Goal: Task Accomplishment & Management: Use online tool/utility

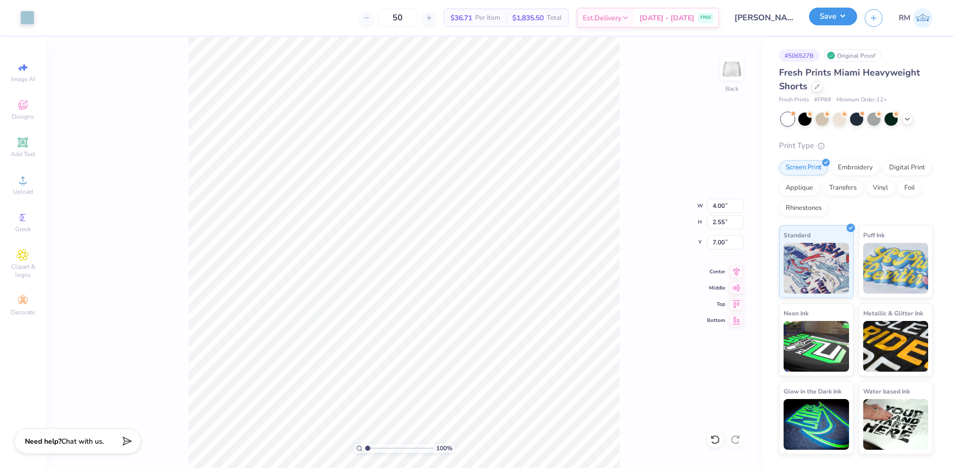
click at [847, 23] on button "Save" at bounding box center [833, 17] width 48 height 18
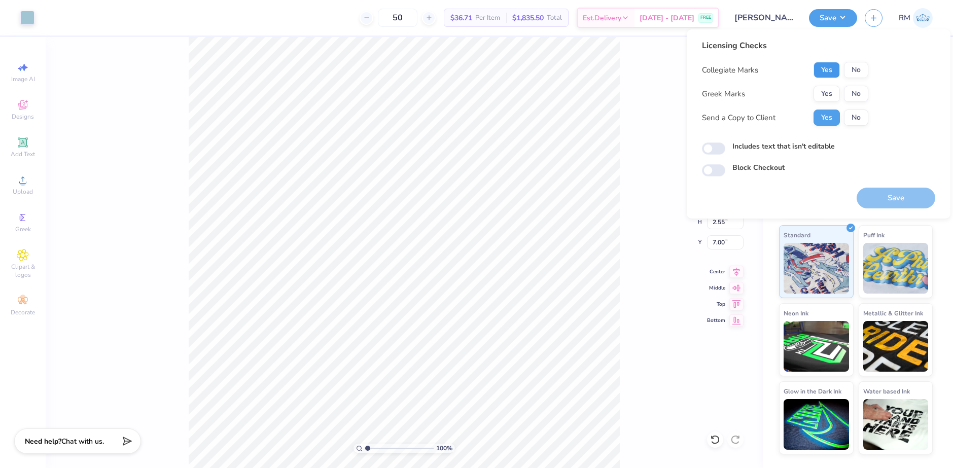
click at [823, 68] on button "Yes" at bounding box center [827, 70] width 26 height 16
click at [858, 93] on button "No" at bounding box center [856, 94] width 24 height 16
click at [833, 96] on button "Yes" at bounding box center [827, 94] width 26 height 16
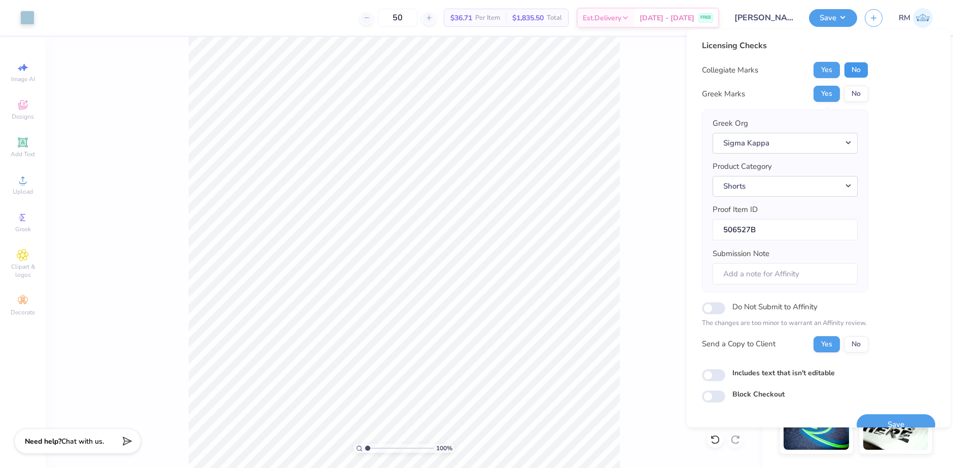
click at [857, 73] on button "No" at bounding box center [856, 70] width 24 height 16
click at [717, 310] on input "Do Not Submit to Affinity" at bounding box center [713, 308] width 23 height 12
checkbox input "true"
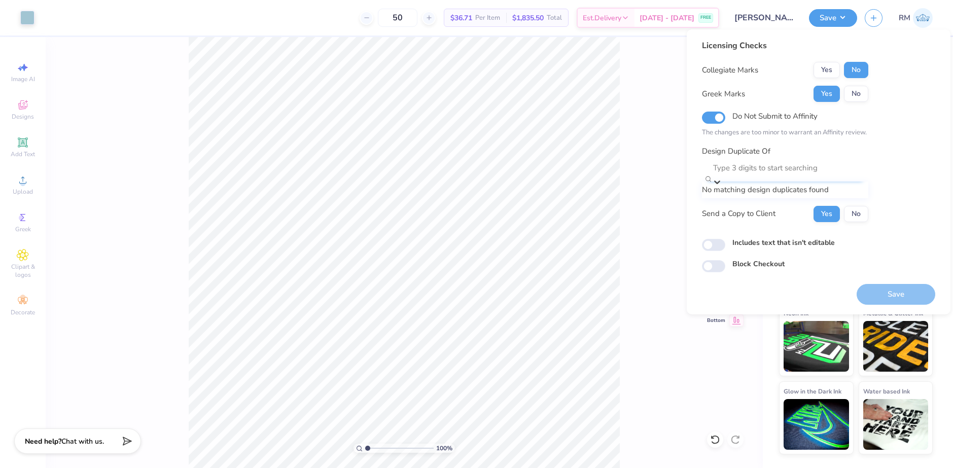
click at [759, 168] on div at bounding box center [790, 168] width 154 height 14
paste input "504955"
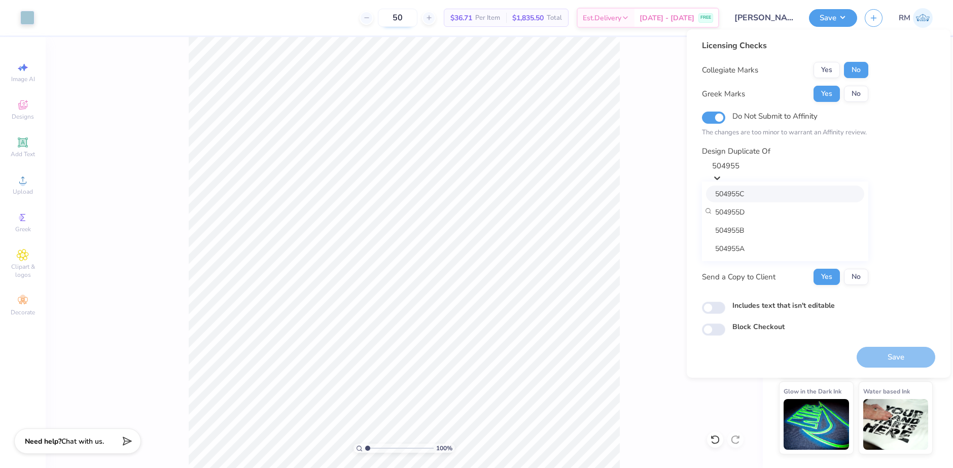
type input "504955"
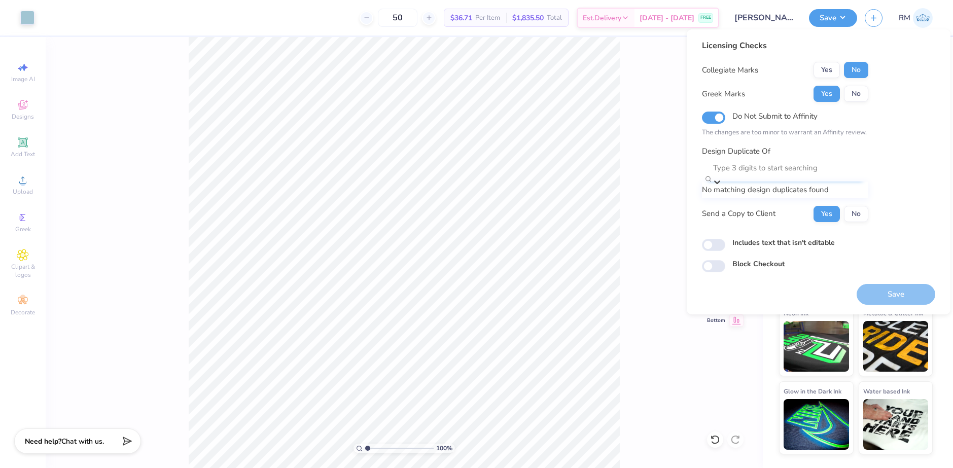
click at [787, 172] on div at bounding box center [790, 168] width 154 height 14
paste input "504955"
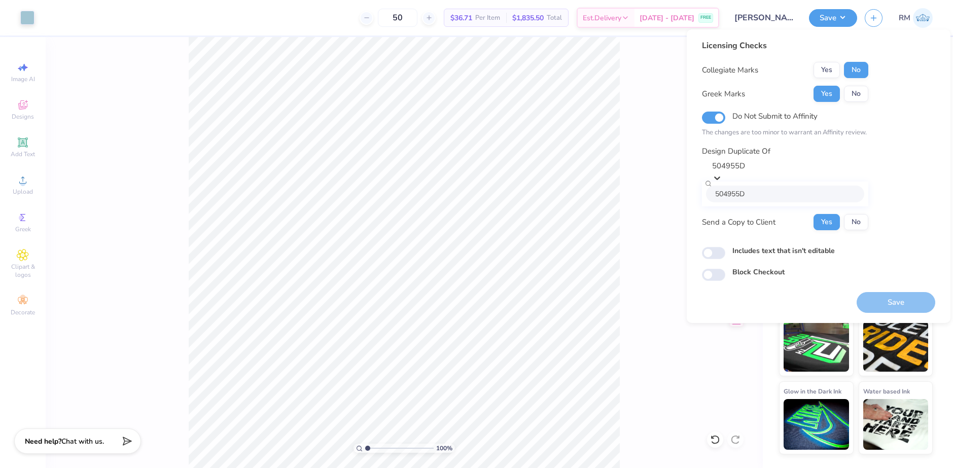
click at [769, 195] on div "504955D" at bounding box center [785, 194] width 158 height 17
type input "504955D"
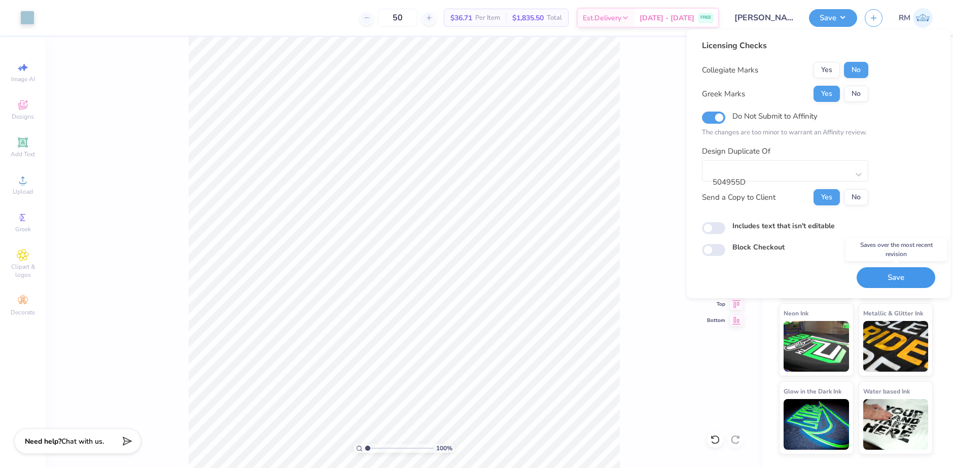
click at [869, 281] on button "Save" at bounding box center [896, 277] width 79 height 21
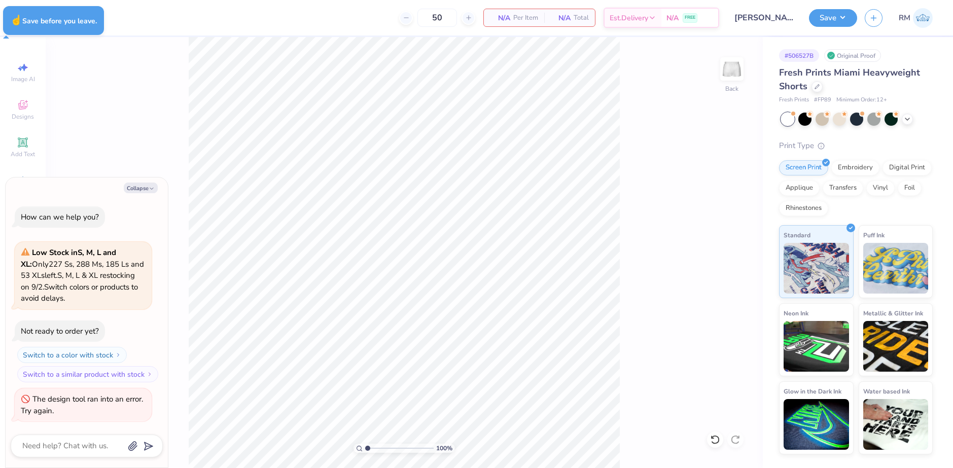
type textarea "x"
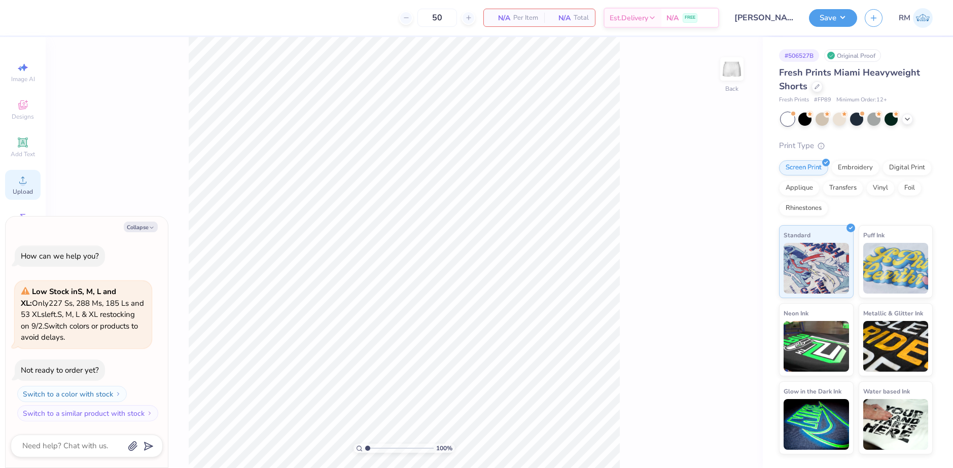
click at [21, 179] on icon at bounding box center [23, 180] width 12 height 12
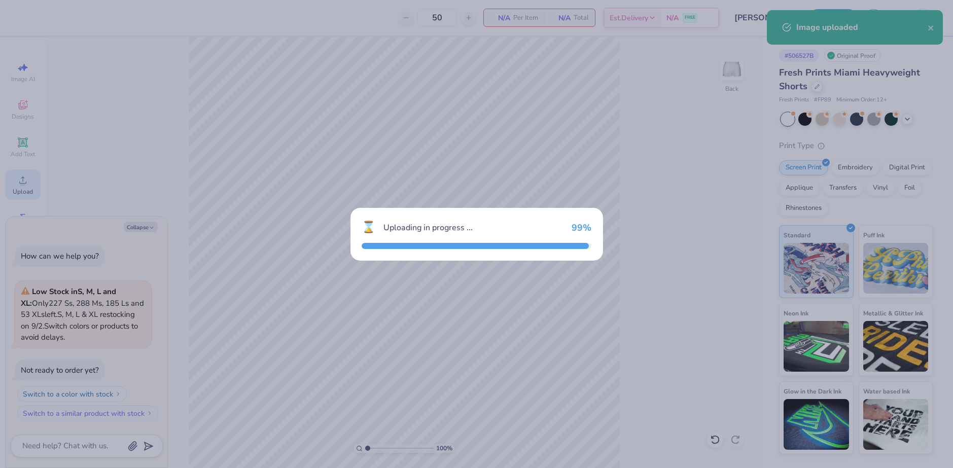
type textarea "x"
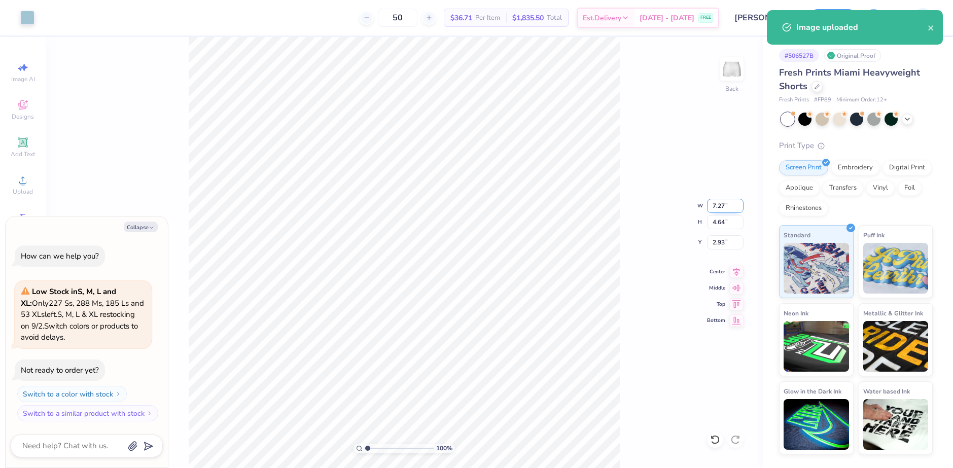
click at [714, 205] on input "7.27" at bounding box center [725, 206] width 37 height 14
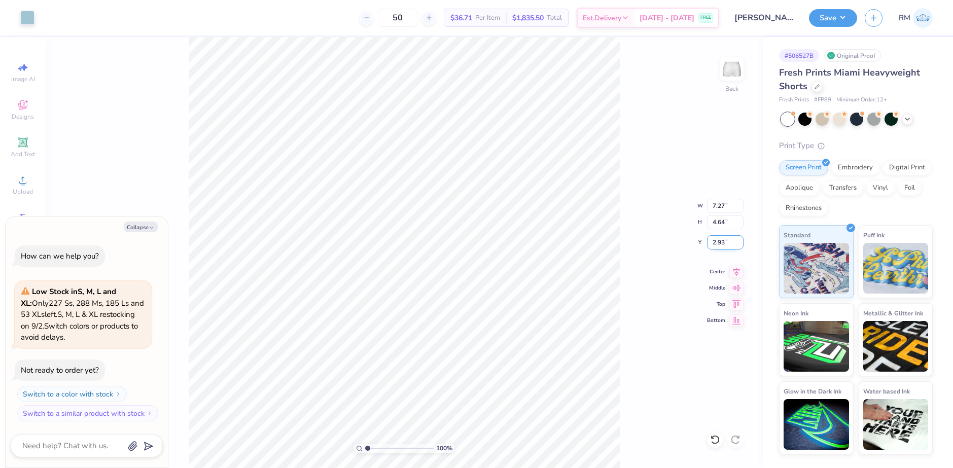
click at [715, 244] on input "2.93" at bounding box center [725, 242] width 37 height 14
type input "7"
type textarea "x"
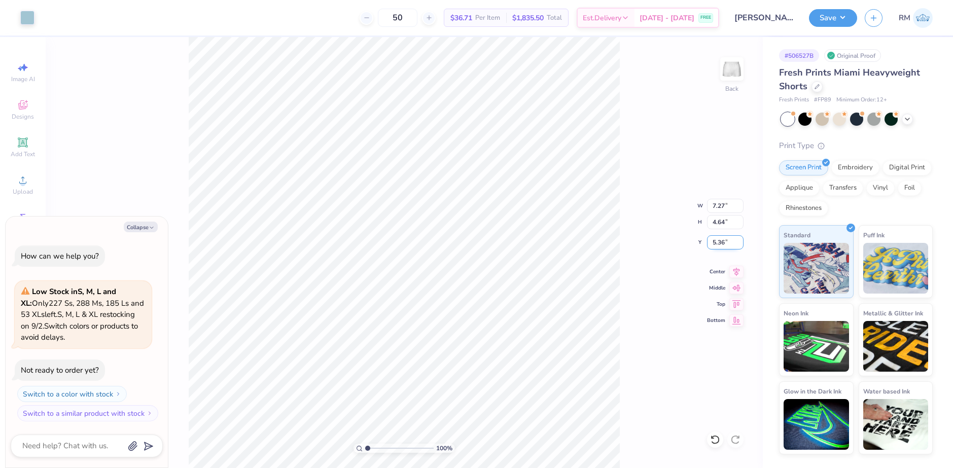
click at [728, 241] on input "5.36" at bounding box center [725, 242] width 37 height 14
type input "7"
click at [714, 243] on input "7" at bounding box center [725, 242] width 37 height 14
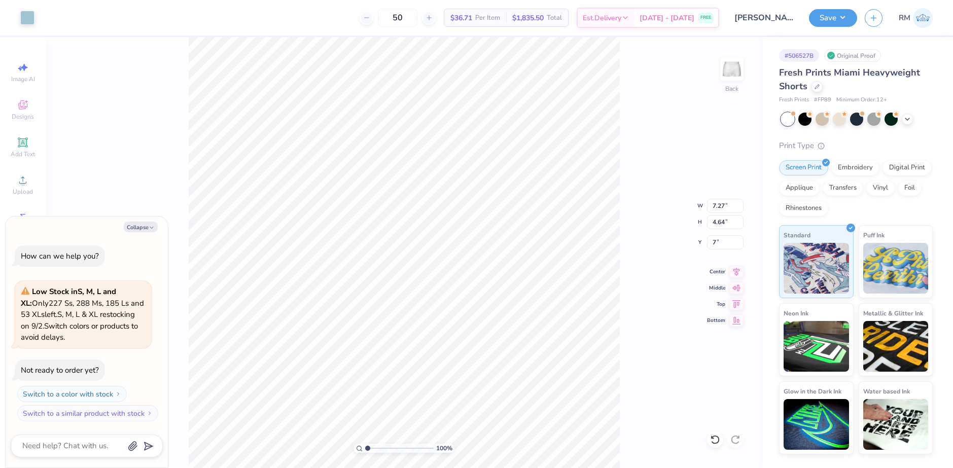
type textarea "x"
click at [714, 203] on input "7.27" at bounding box center [725, 206] width 37 height 14
type input "4"
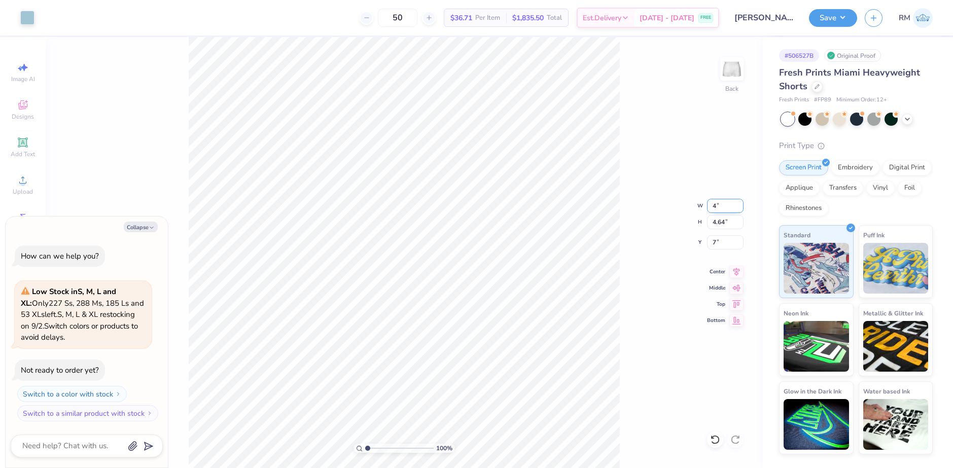
type textarea "x"
type input "4.00"
type input "2.55"
type input "6.41"
type textarea "x"
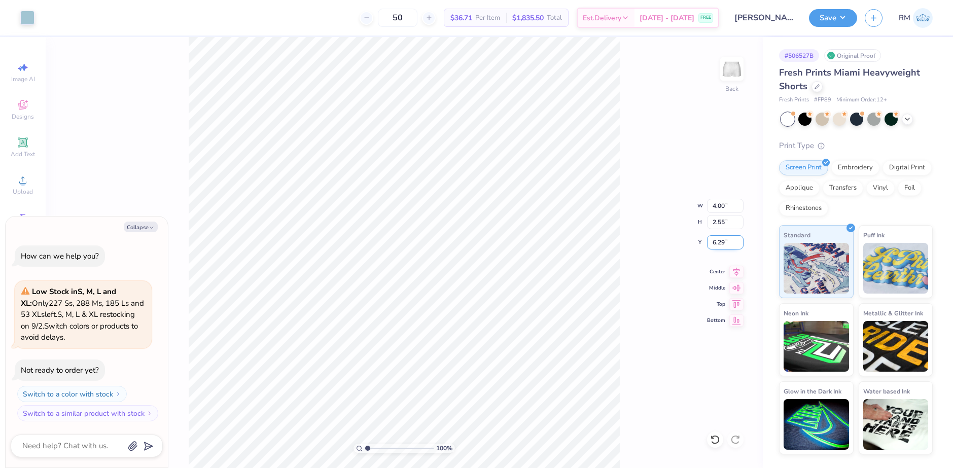
click at [716, 245] on input "6.29" at bounding box center [725, 242] width 37 height 14
type input "7"
type textarea "x"
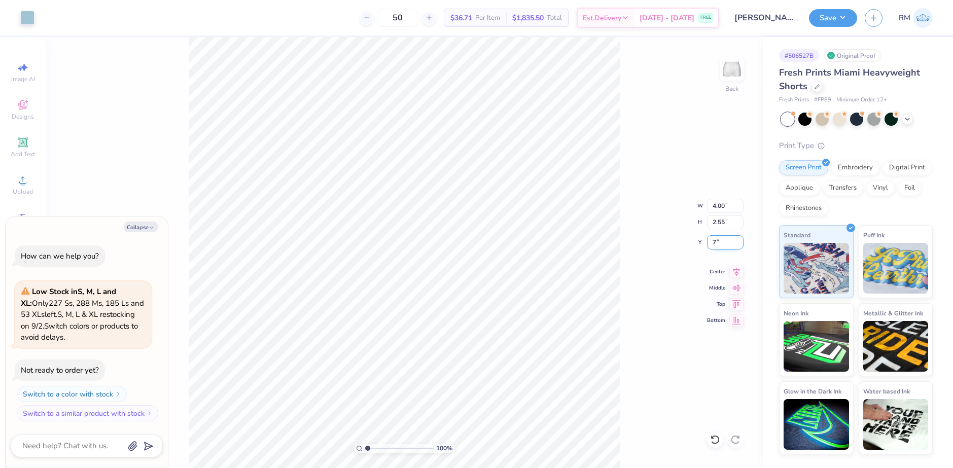
type input "7.00"
click at [842, 18] on button "Save" at bounding box center [833, 17] width 48 height 18
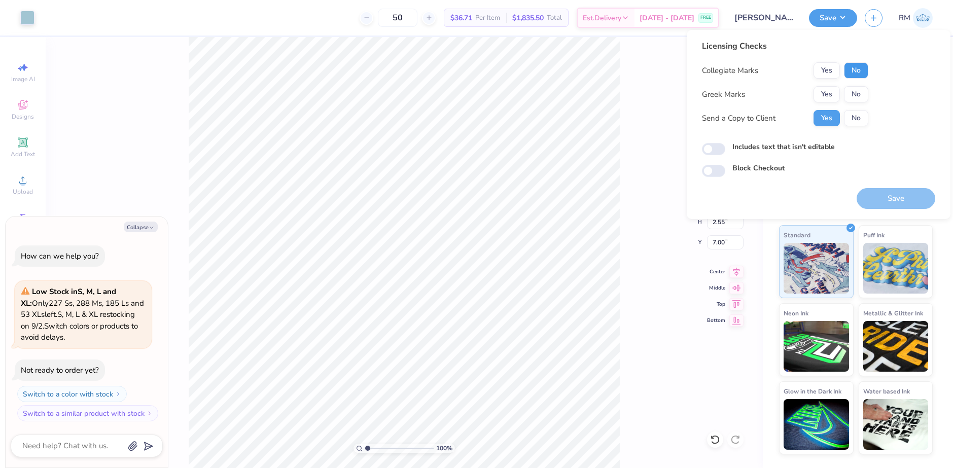
click at [851, 69] on button "No" at bounding box center [856, 70] width 24 height 16
click at [827, 88] on button "Yes" at bounding box center [827, 94] width 26 height 16
type textarea "x"
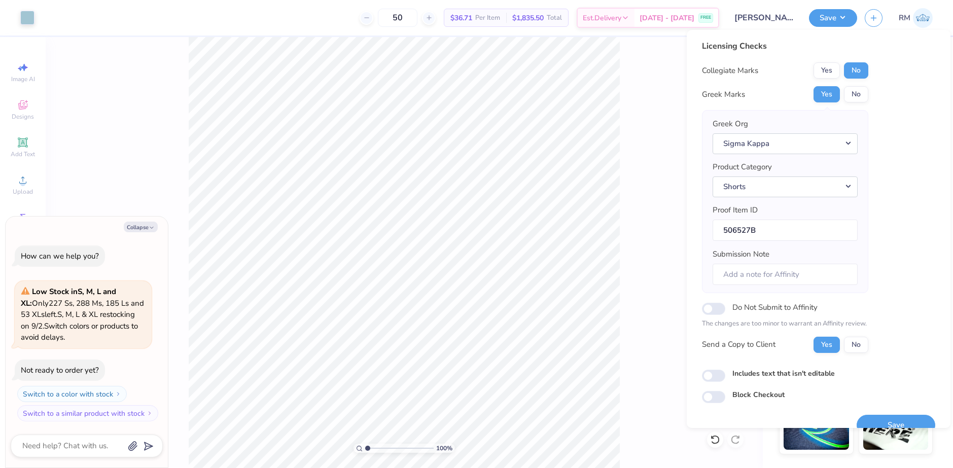
click at [772, 307] on label "Do Not Submit to Affinity" at bounding box center [774, 307] width 85 height 13
click at [725, 307] on input "Do Not Submit to Affinity" at bounding box center [713, 309] width 23 height 12
checkbox input "true"
type textarea "x"
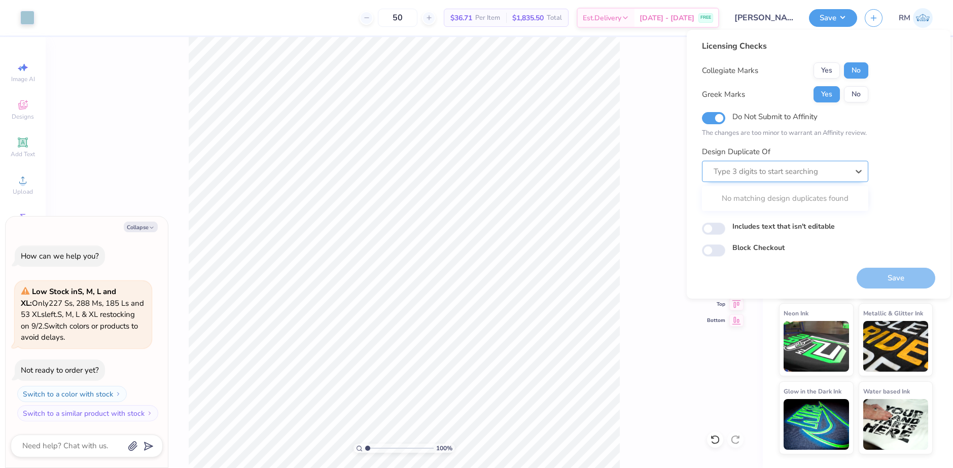
click at [750, 171] on div at bounding box center [781, 172] width 135 height 14
paste input "504955"
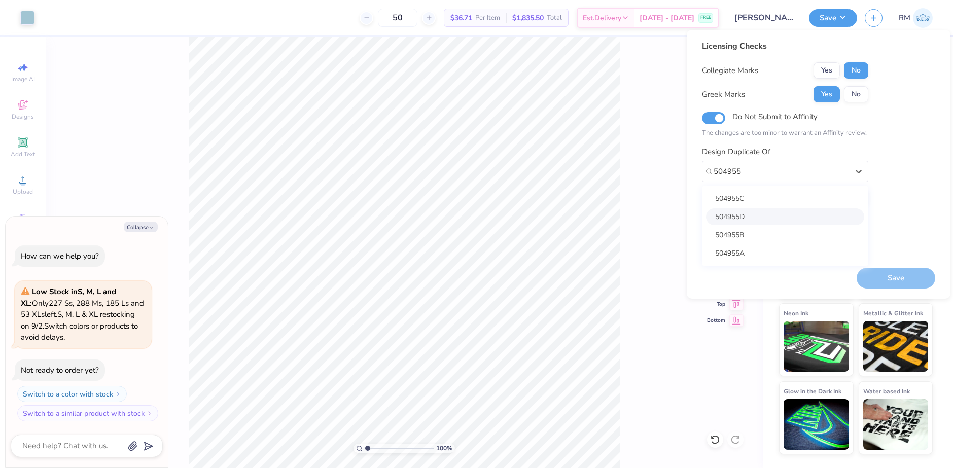
click at [744, 217] on div "504955D" at bounding box center [785, 216] width 158 height 17
type input "504955"
type textarea "x"
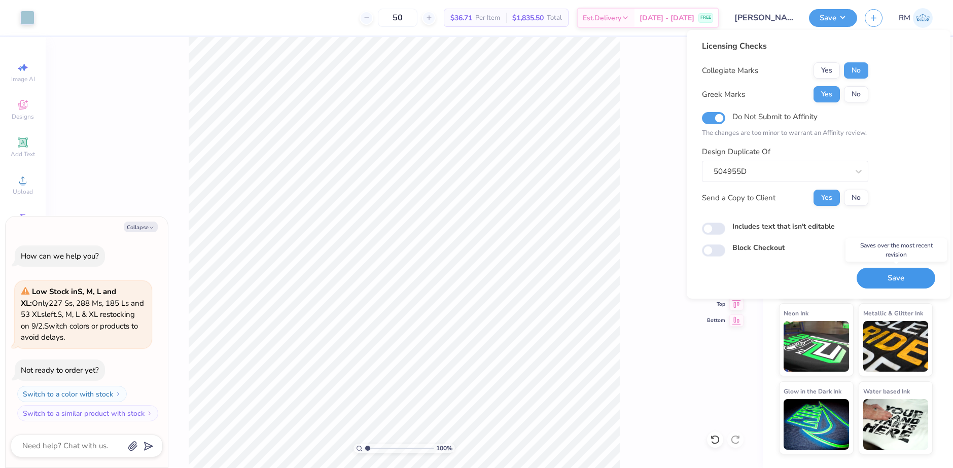
click at [895, 277] on button "Save" at bounding box center [896, 278] width 79 height 21
type textarea "x"
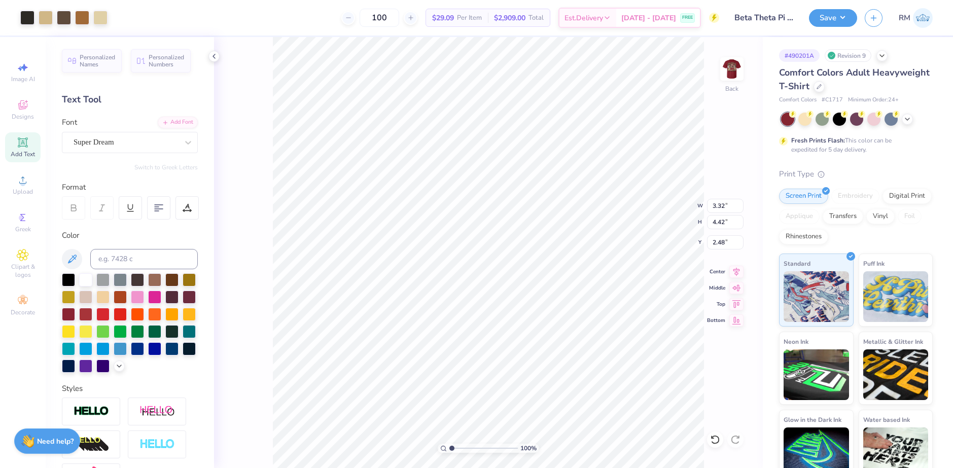
scroll to position [139, 0]
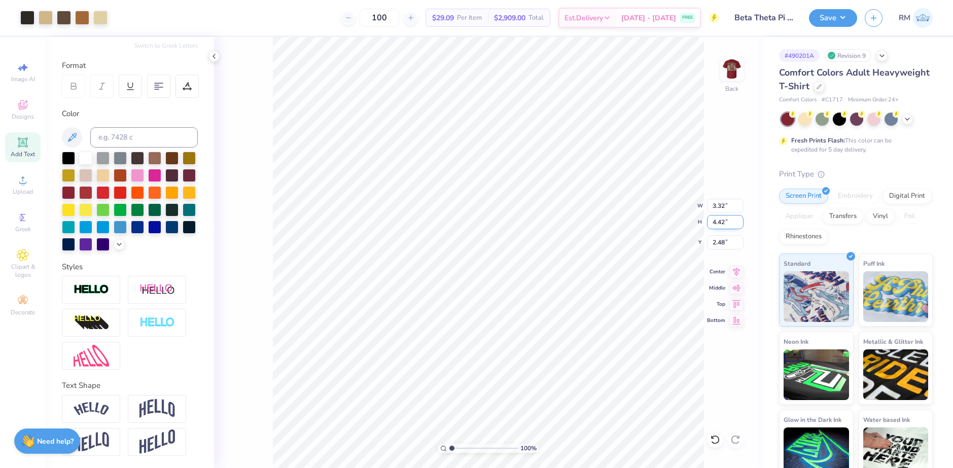
click at [719, 223] on input "4.42" at bounding box center [725, 222] width 37 height 14
type input "4"
type input "3.01"
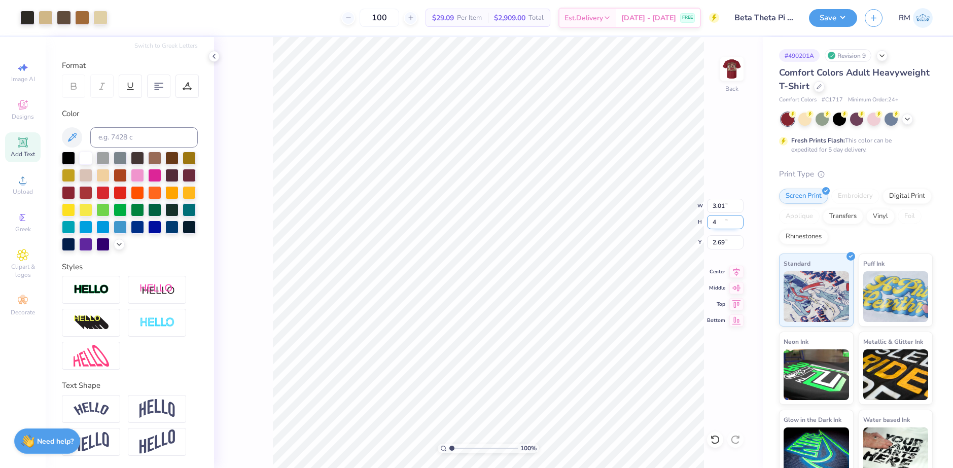
type input "4.00"
type input "2.69"
click at [718, 240] on input "2.69" at bounding box center [725, 242] width 37 height 14
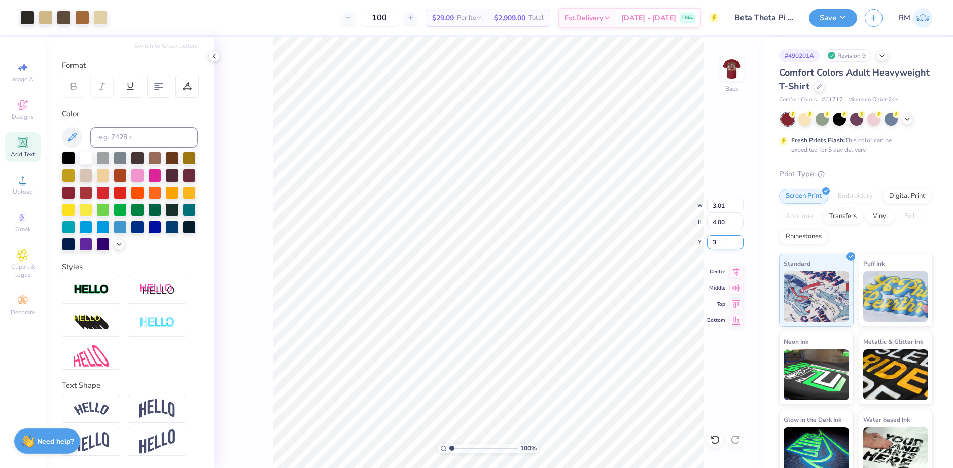
type input "3.00"
click at [741, 60] on img at bounding box center [732, 69] width 41 height 41
click at [724, 218] on input "13.11" at bounding box center [725, 214] width 37 height 14
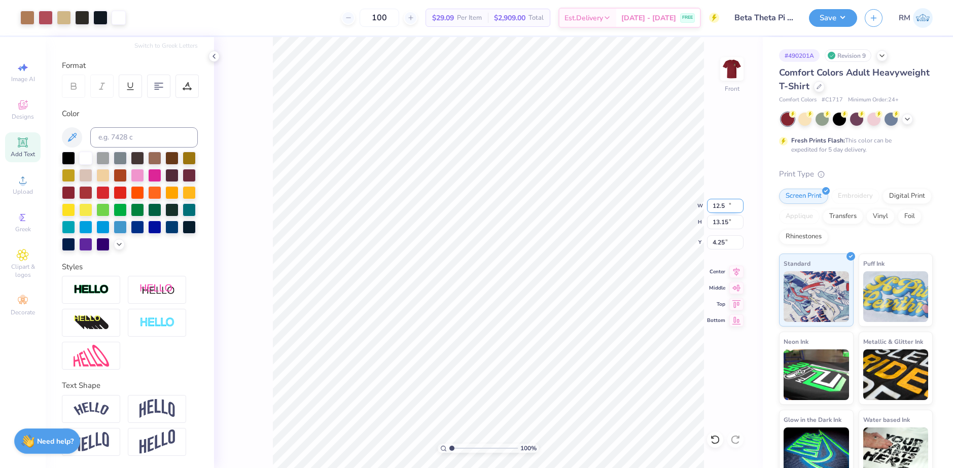
type input "12.50"
type input "13.15"
click at [719, 244] on input "4.25" at bounding box center [725, 242] width 37 height 14
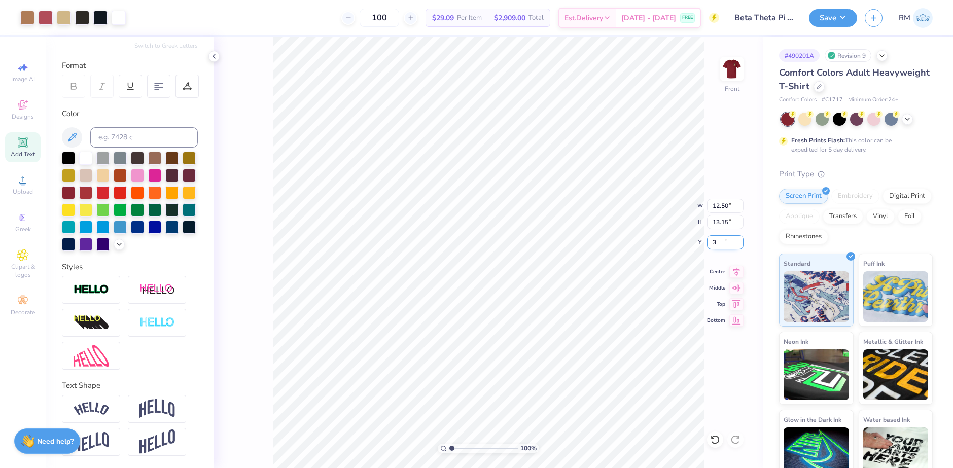
type input "3.00"
click at [738, 265] on icon at bounding box center [736, 270] width 14 height 12
click at [730, 63] on img at bounding box center [732, 69] width 41 height 41
click at [850, 18] on button "Save" at bounding box center [833, 17] width 48 height 18
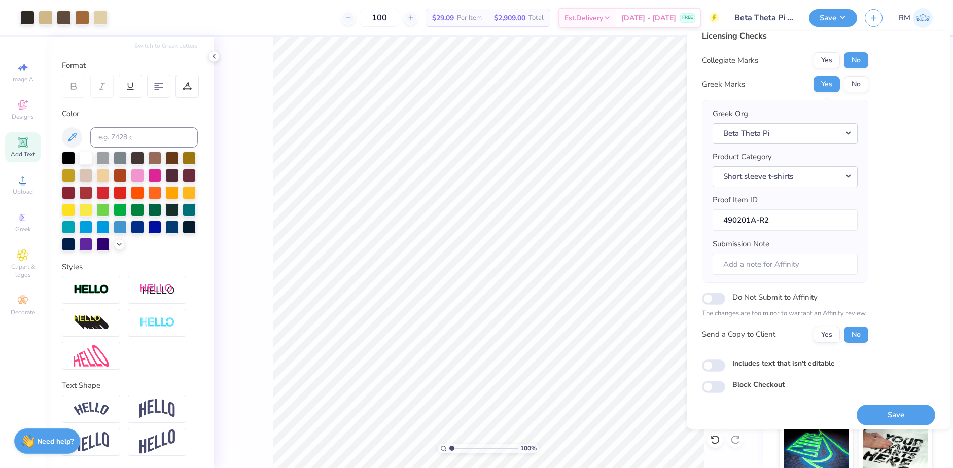
scroll to position [17, 0]
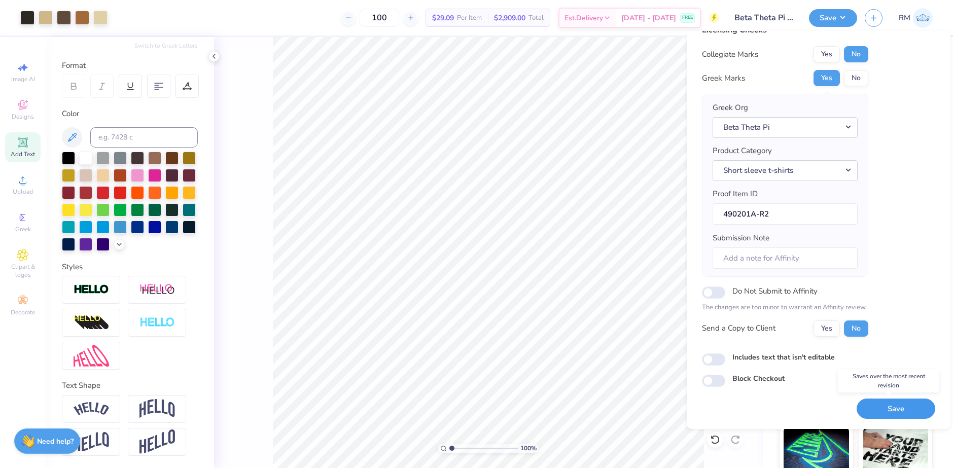
click at [887, 407] on button "Save" at bounding box center [896, 409] width 79 height 21
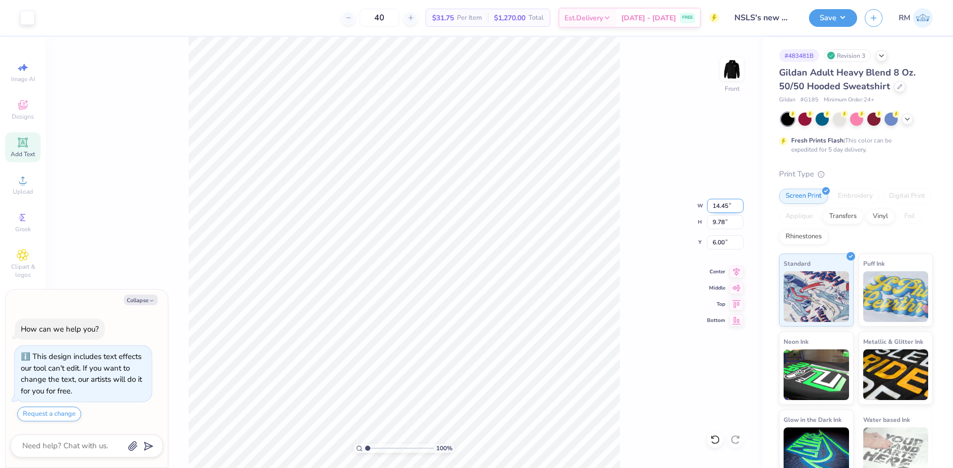
click at [720, 203] on input "14.45" at bounding box center [725, 206] width 37 height 14
type input "12.00"
type input "8.12"
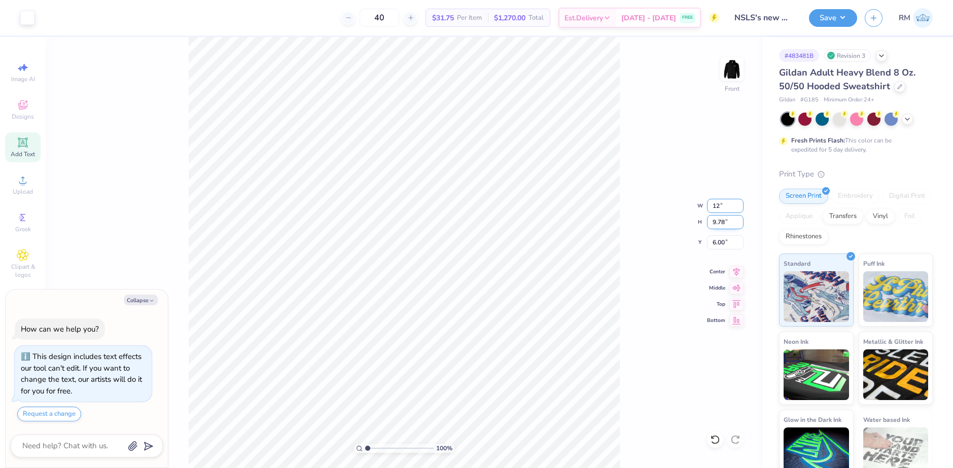
type input "6.83"
type textarea "x"
type input "12.00"
type textarea "x"
click at [722, 242] on input "6.83" at bounding box center [725, 242] width 37 height 14
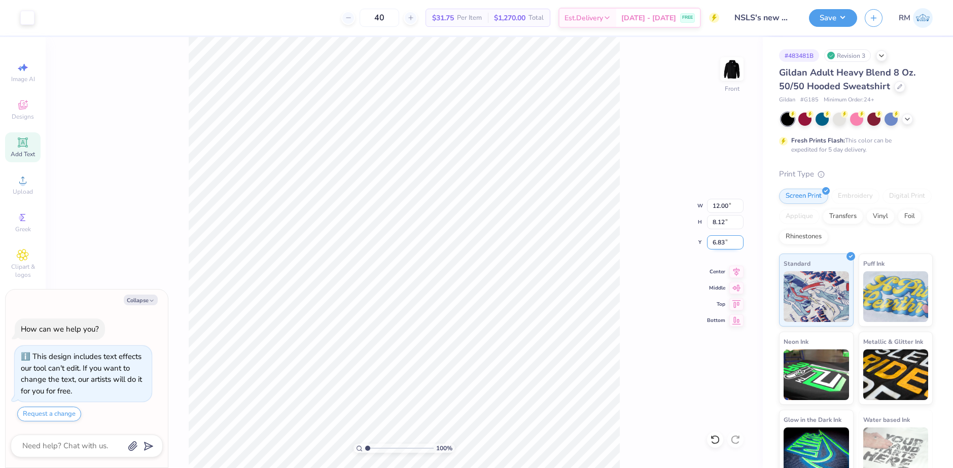
click at [722, 242] on input "6.83" at bounding box center [725, 242] width 37 height 14
type input "6.00"
click at [847, 14] on button "Save" at bounding box center [833, 17] width 48 height 18
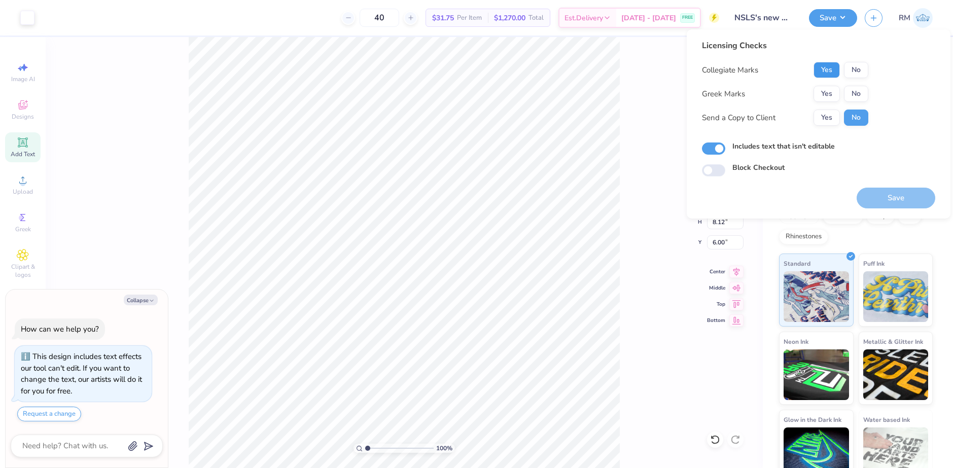
click at [834, 71] on button "Yes" at bounding box center [827, 70] width 26 height 16
click at [858, 91] on button "No" at bounding box center [856, 94] width 24 height 16
click at [897, 197] on button "Save" at bounding box center [896, 198] width 79 height 21
type textarea "x"
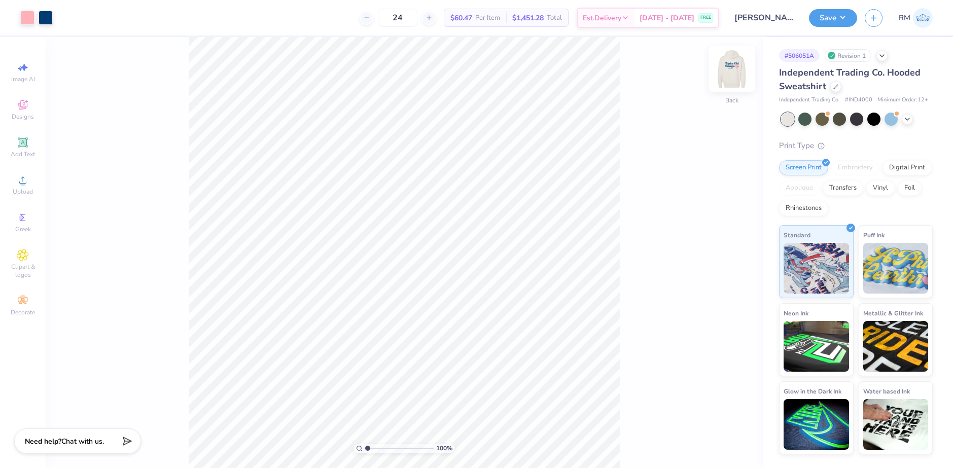
click at [732, 68] on img at bounding box center [732, 69] width 41 height 41
type input "12.25"
type input "5.03"
click at [716, 437] on icon at bounding box center [715, 440] width 10 height 10
drag, startPoint x: 368, startPoint y: 449, endPoint x: 387, endPoint y: 444, distance: 19.1
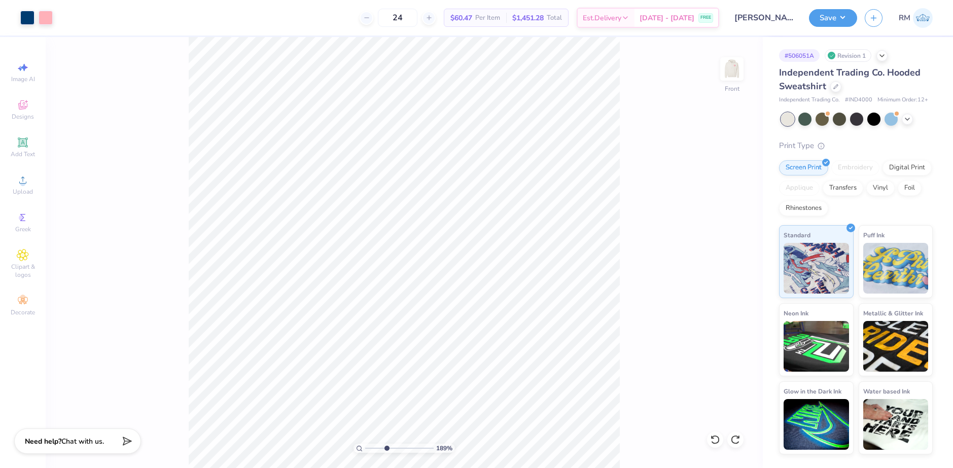
click at [387, 445] on input "range" at bounding box center [399, 448] width 68 height 9
drag, startPoint x: 386, startPoint y: 448, endPoint x: 371, endPoint y: 448, distance: 14.2
type input "1.52"
click at [371, 448] on input "range" at bounding box center [399, 448] width 68 height 9
click at [907, 120] on icon at bounding box center [907, 118] width 8 height 8
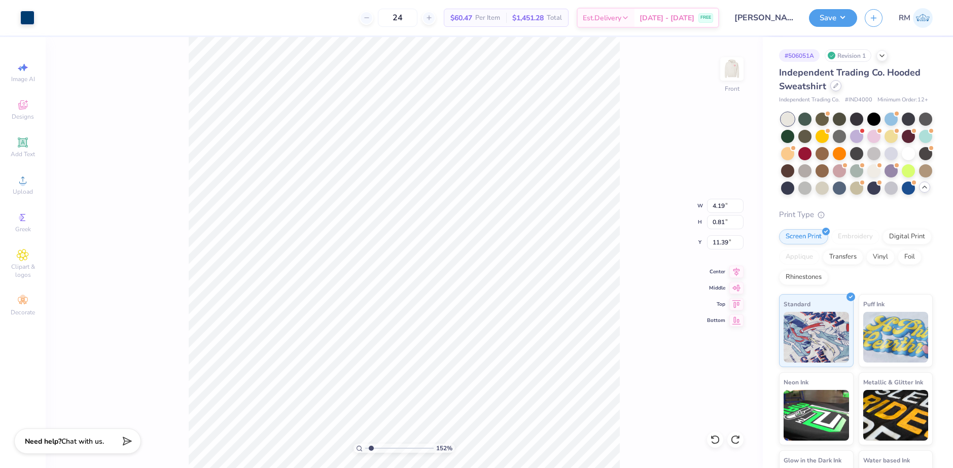
click at [835, 83] on icon at bounding box center [835, 85] width 5 height 5
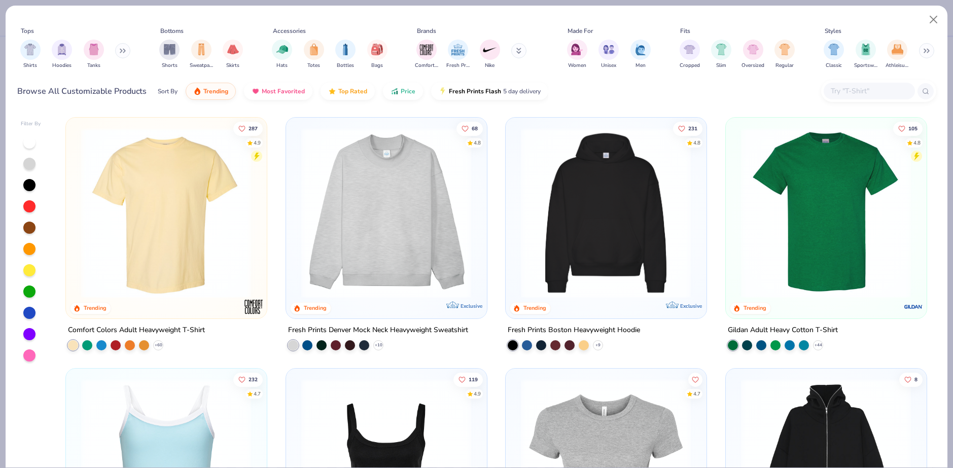
click at [843, 89] on input "text" at bounding box center [869, 91] width 78 height 12
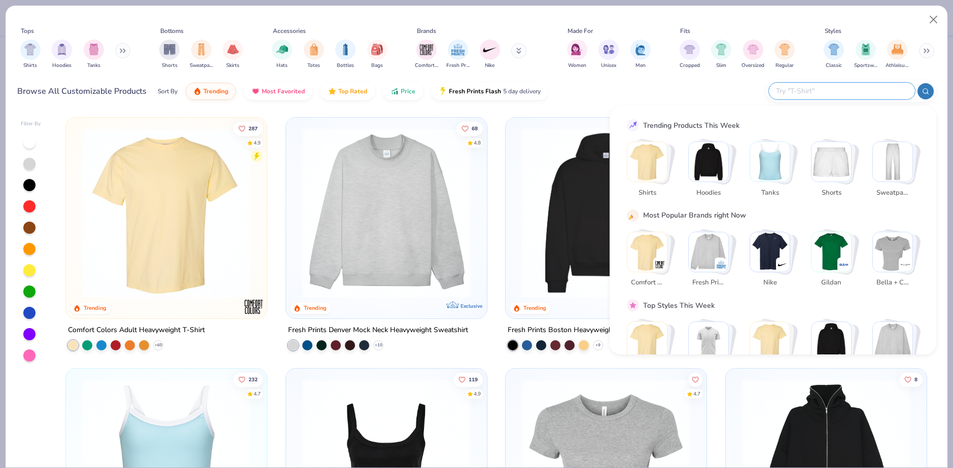
paste input "G186"
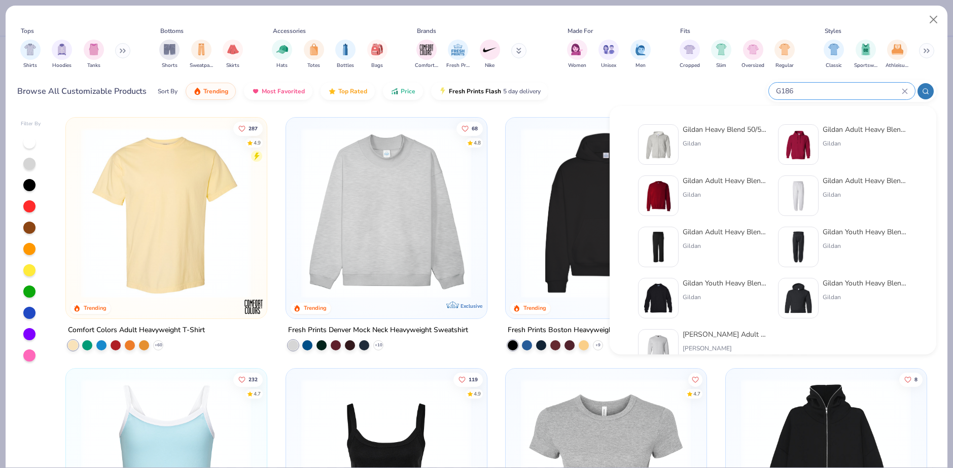
type input "G186"
click at [711, 143] on div "Gildan" at bounding box center [725, 143] width 85 height 9
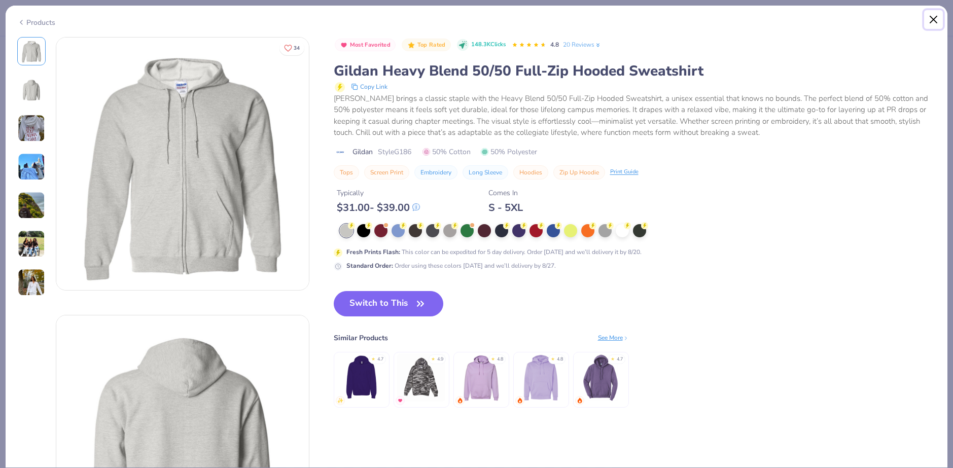
click at [935, 19] on button "Close" at bounding box center [933, 19] width 19 height 19
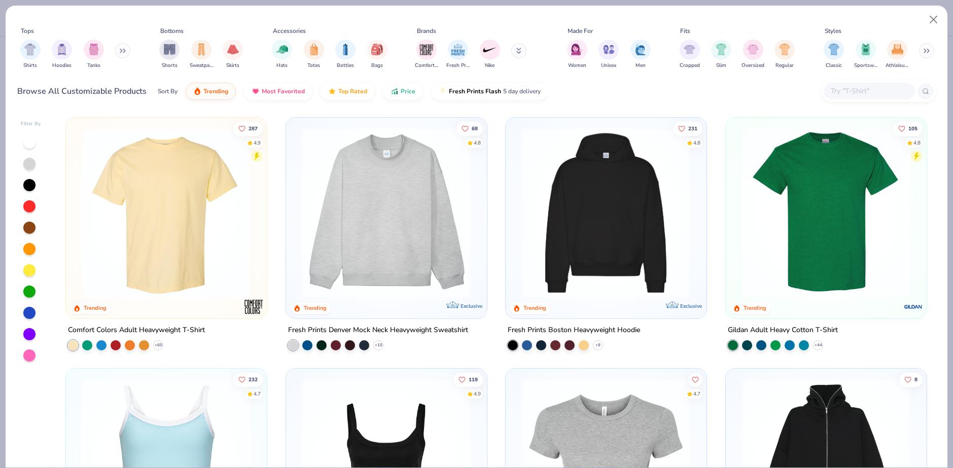
click at [865, 86] on input "text" at bounding box center [869, 91] width 78 height 12
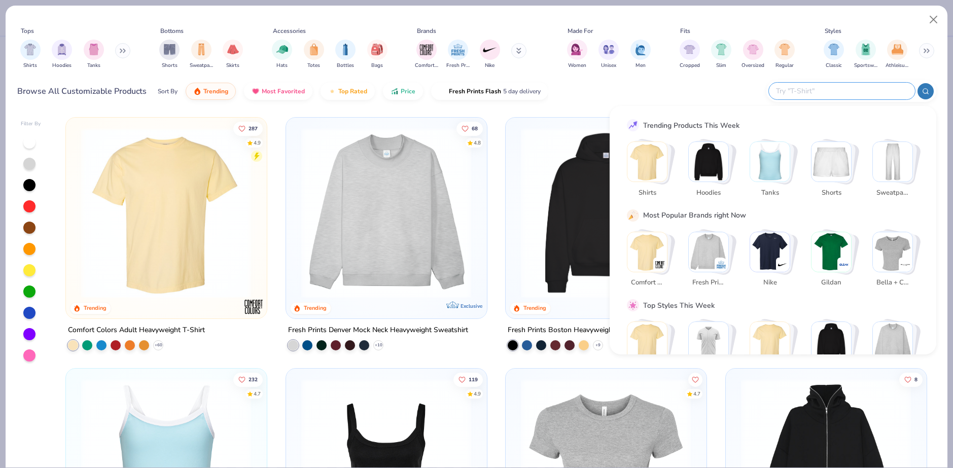
paste input "G186"
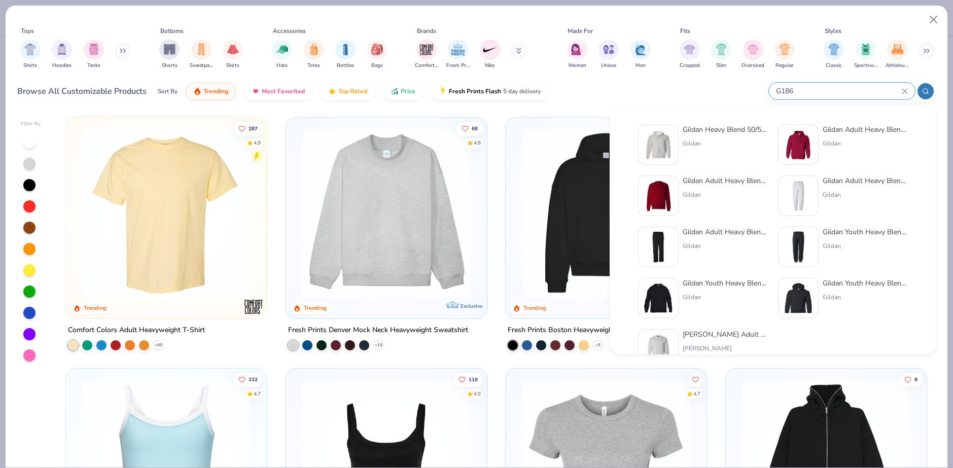
type input "G186"
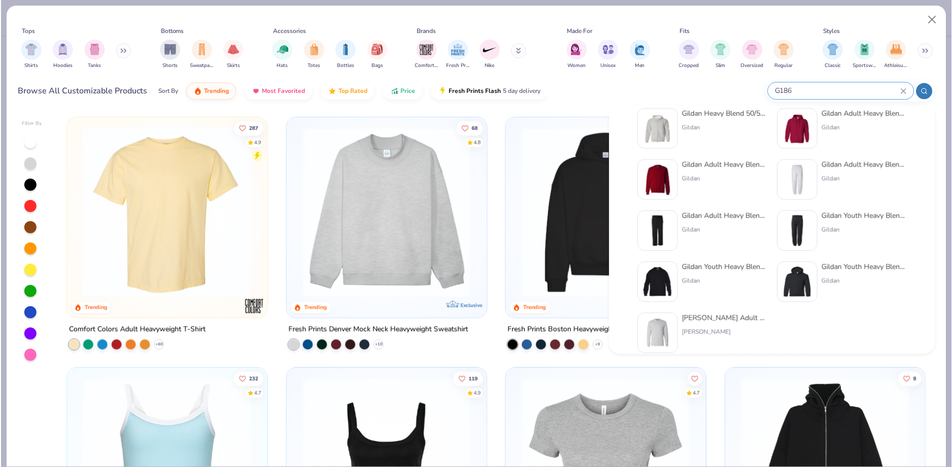
scroll to position [21, 0]
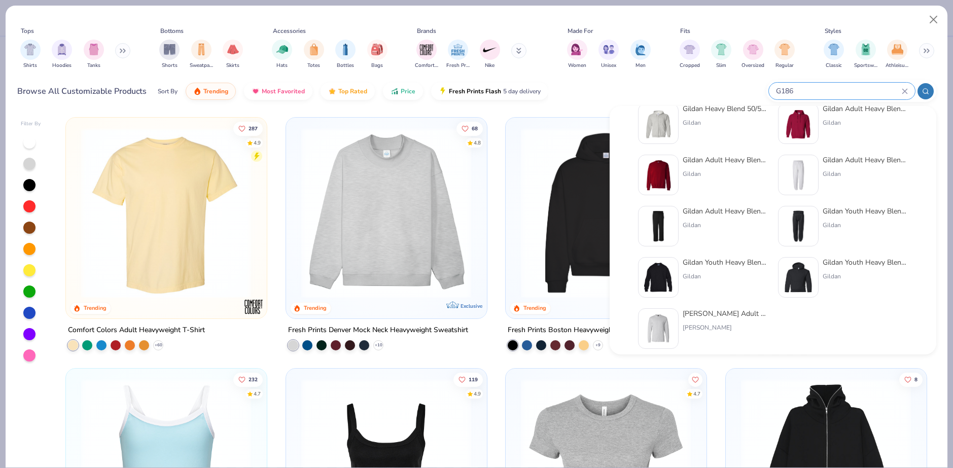
click at [691, 120] on div "Gildan" at bounding box center [725, 122] width 85 height 9
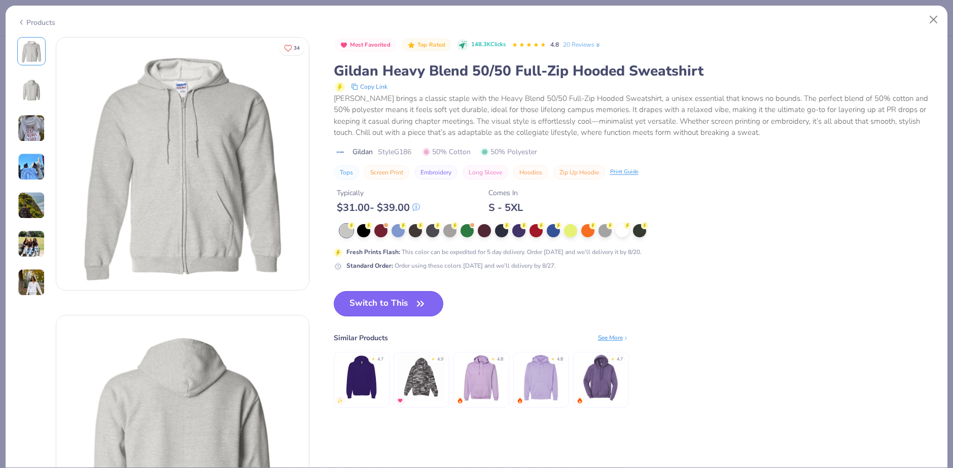
click at [394, 302] on button "Switch to This" at bounding box center [389, 303] width 110 height 25
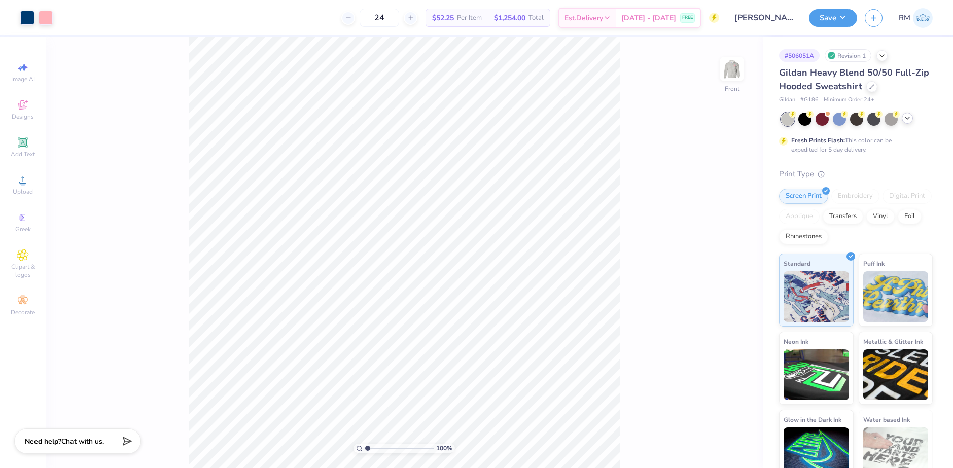
drag, startPoint x: 370, startPoint y: 446, endPoint x: 356, endPoint y: 445, distance: 14.2
type input "1"
click at [365, 445] on input "range" at bounding box center [399, 448] width 68 height 9
click at [730, 66] on img at bounding box center [732, 69] width 41 height 41
click at [718, 249] on input "2.33" at bounding box center [725, 250] width 37 height 14
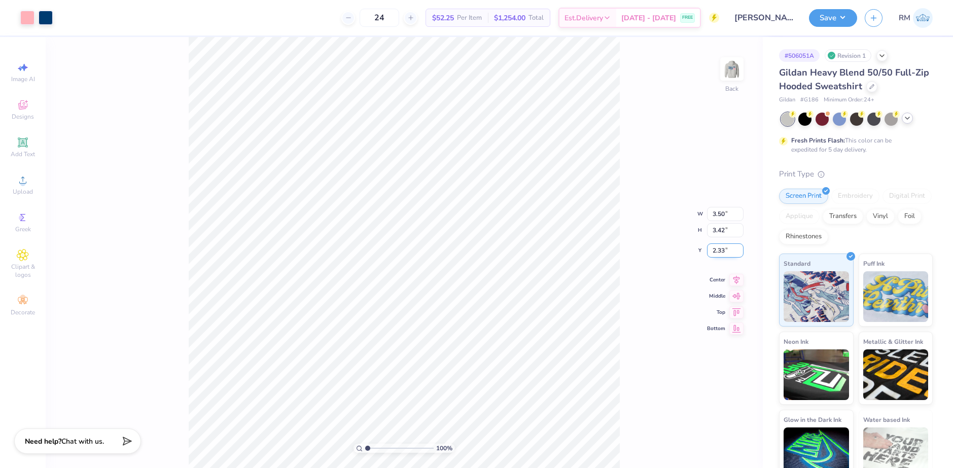
click at [718, 249] on input "2.33" at bounding box center [725, 250] width 37 height 14
type input "3.00"
click at [732, 82] on img at bounding box center [732, 69] width 41 height 41
click at [429, 352] on li "Group" at bounding box center [451, 357] width 80 height 20
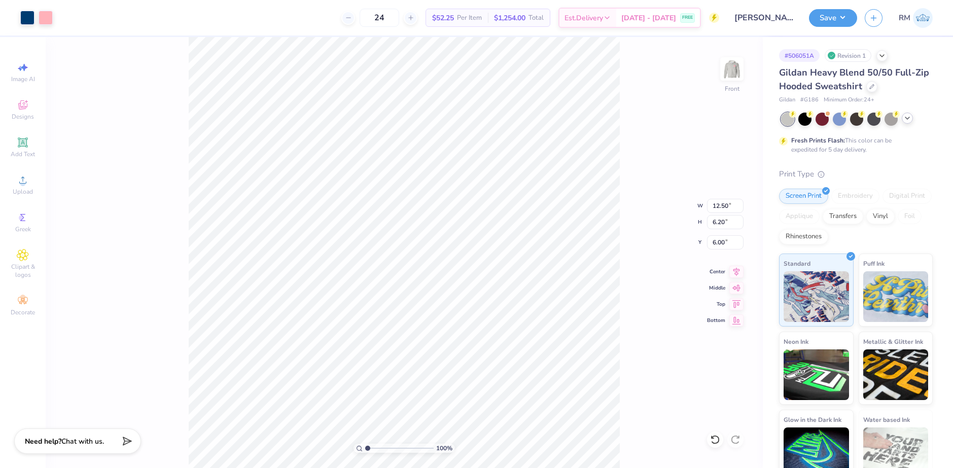
type input "6.04"
click at [737, 273] on icon at bounding box center [737, 270] width 7 height 9
click at [738, 69] on img at bounding box center [732, 69] width 41 height 41
click at [846, 17] on button "Save" at bounding box center [833, 17] width 48 height 18
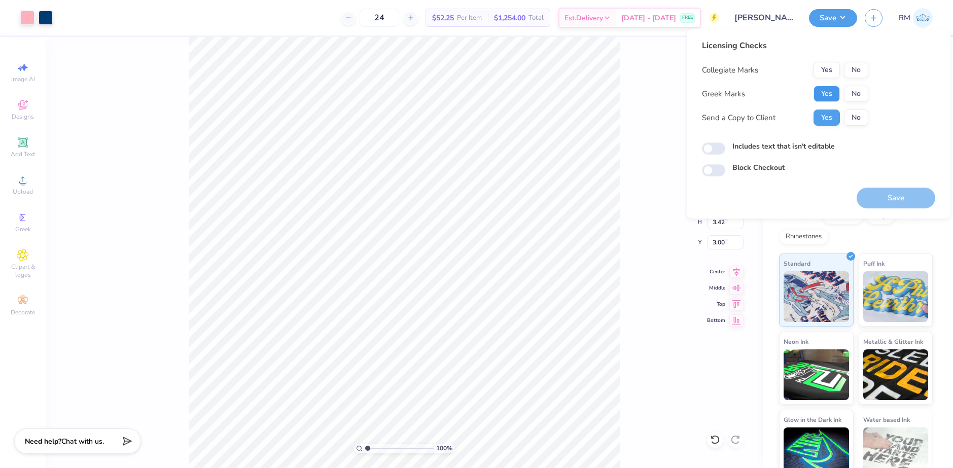
click at [826, 90] on button "Yes" at bounding box center [827, 94] width 26 height 16
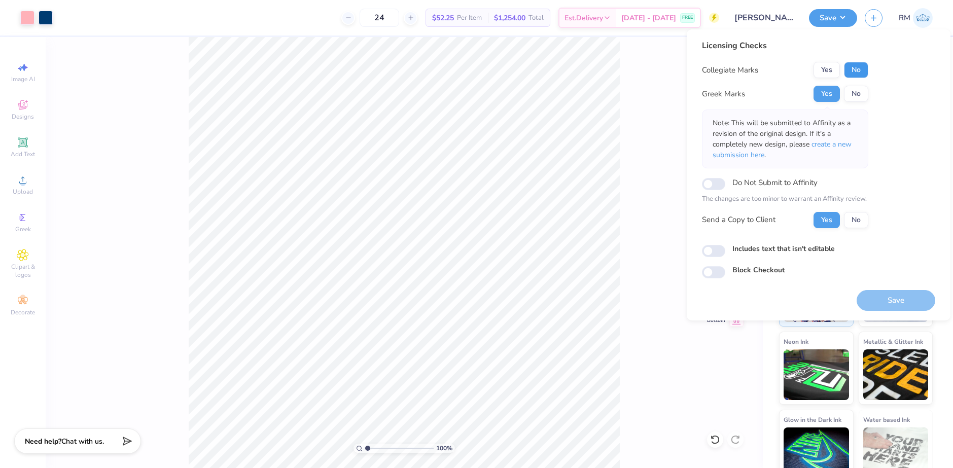
click at [857, 72] on button "No" at bounding box center [856, 70] width 24 height 16
click at [723, 186] on input "Do Not Submit to Affinity" at bounding box center [713, 184] width 23 height 12
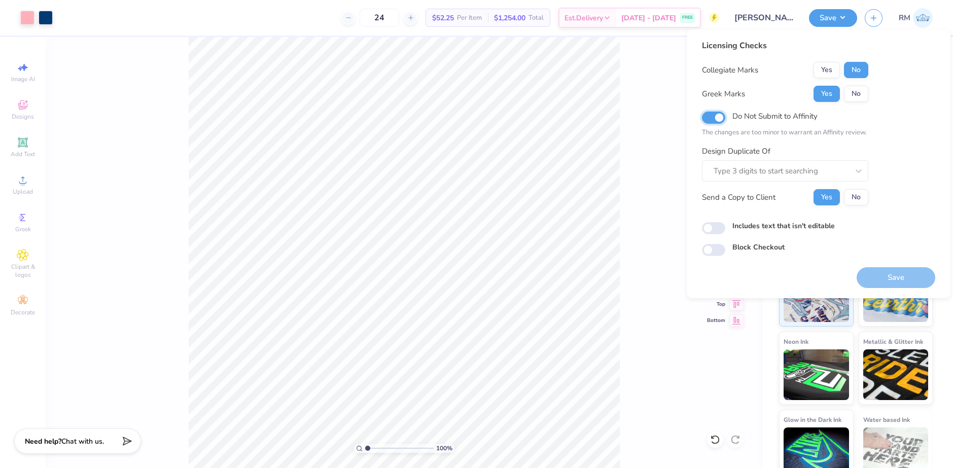
click at [717, 120] on input "Do Not Submit to Affinity" at bounding box center [713, 118] width 23 height 12
checkbox input "false"
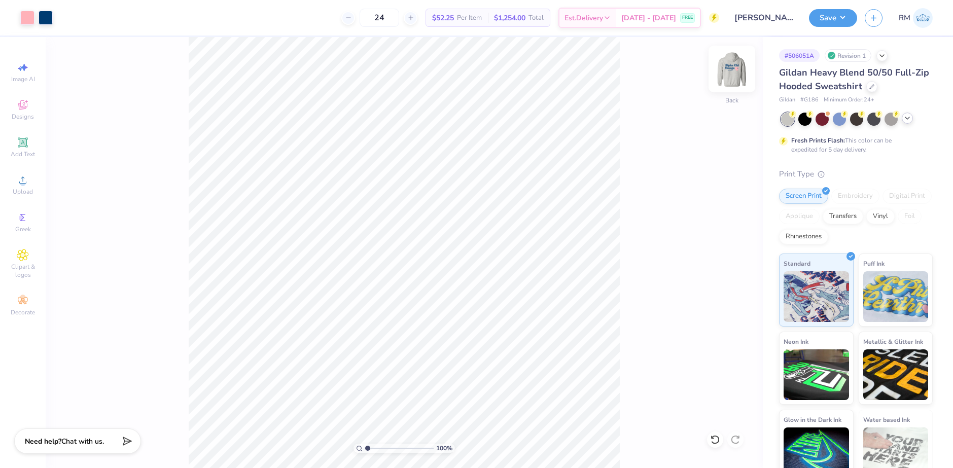
click at [735, 74] on img at bounding box center [732, 69] width 41 height 41
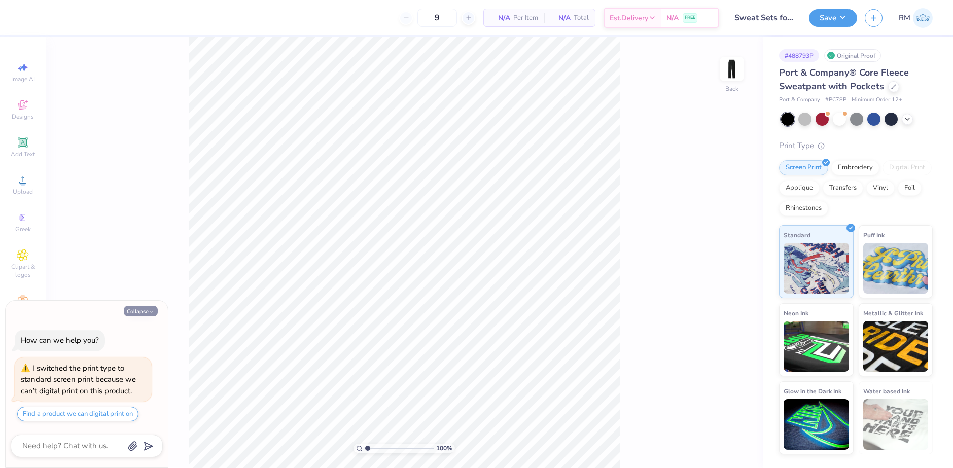
click at [137, 311] on button "Collapse" at bounding box center [141, 311] width 34 height 11
type textarea "x"
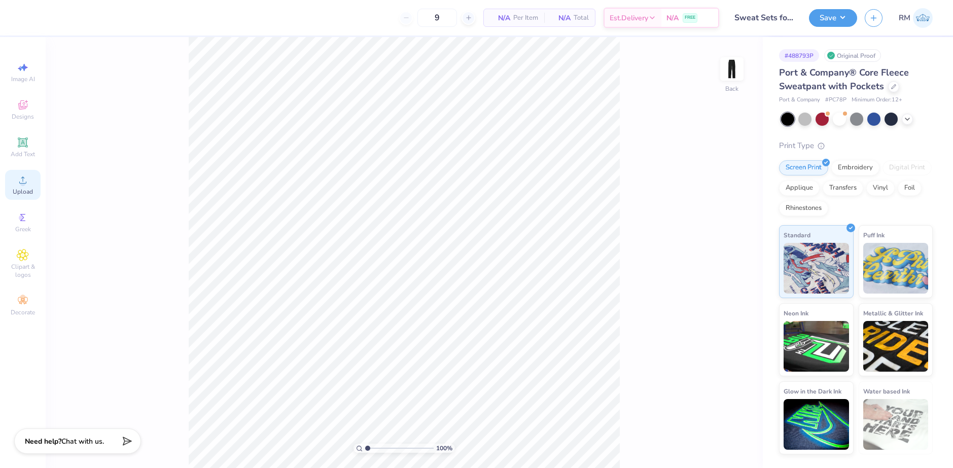
click at [25, 184] on icon at bounding box center [22, 180] width 7 height 7
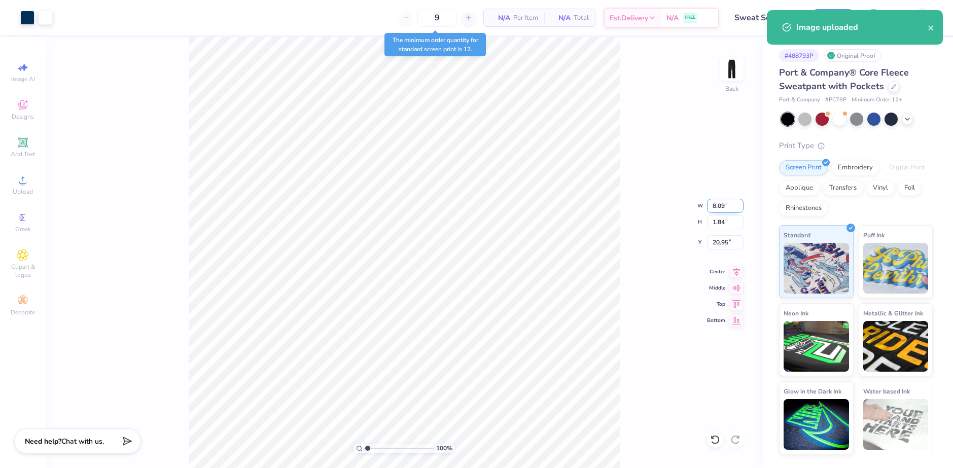
click at [718, 205] on input "8.09" at bounding box center [725, 206] width 37 height 14
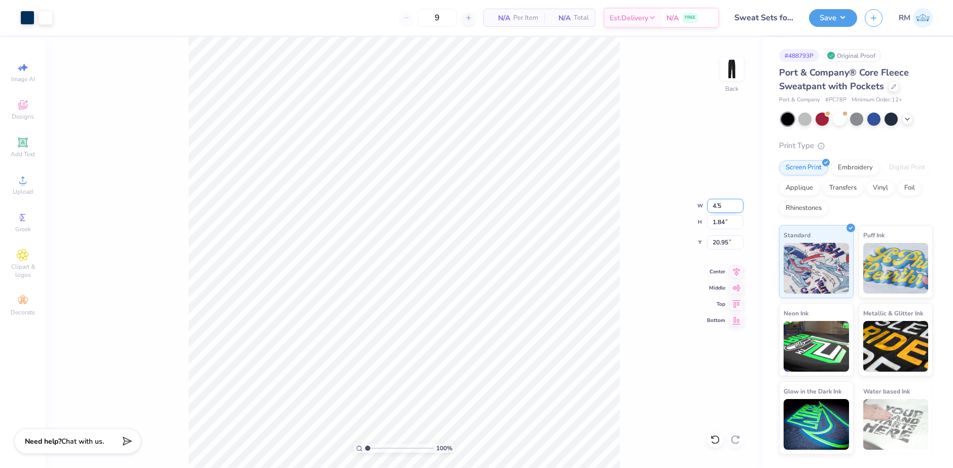
type input "4.50"
type input "1.02"
type input "21.36"
click at [730, 222] on input "1.02" at bounding box center [725, 222] width 37 height 14
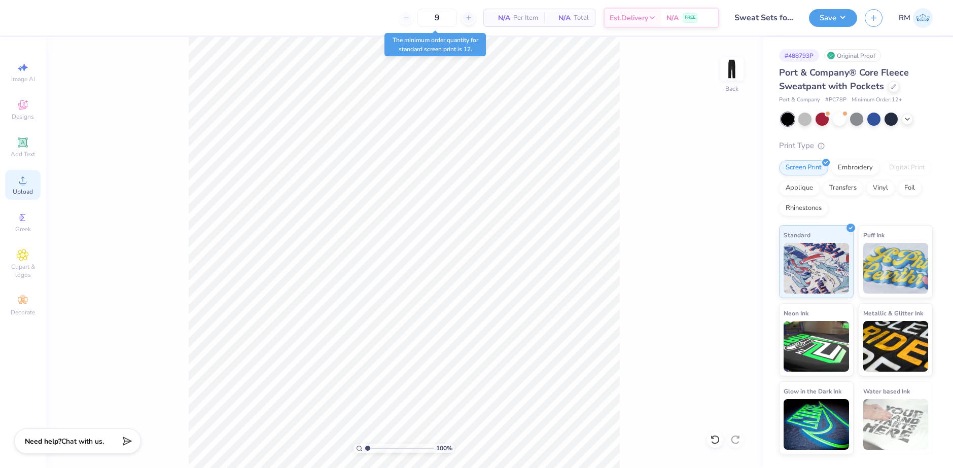
click at [25, 187] on div "Upload" at bounding box center [23, 185] width 36 height 30
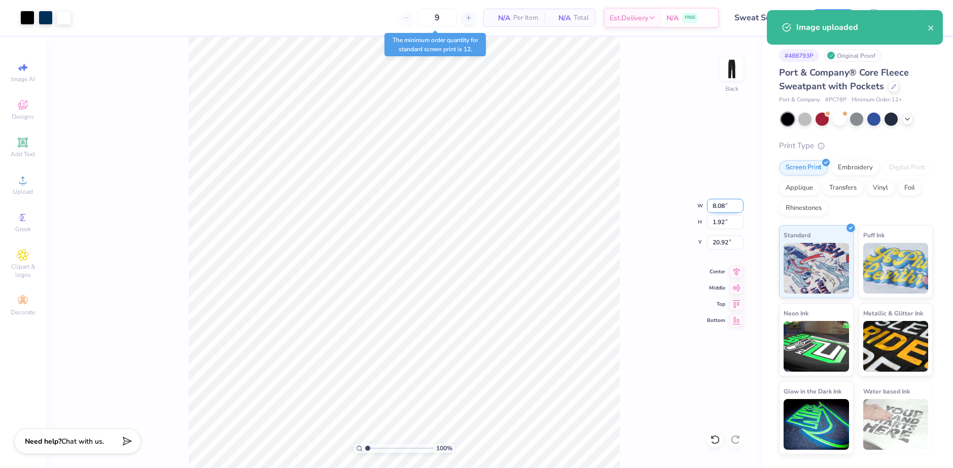
click at [715, 206] on input "8.08" at bounding box center [725, 206] width 37 height 14
type input "4.50"
type input "1.07"
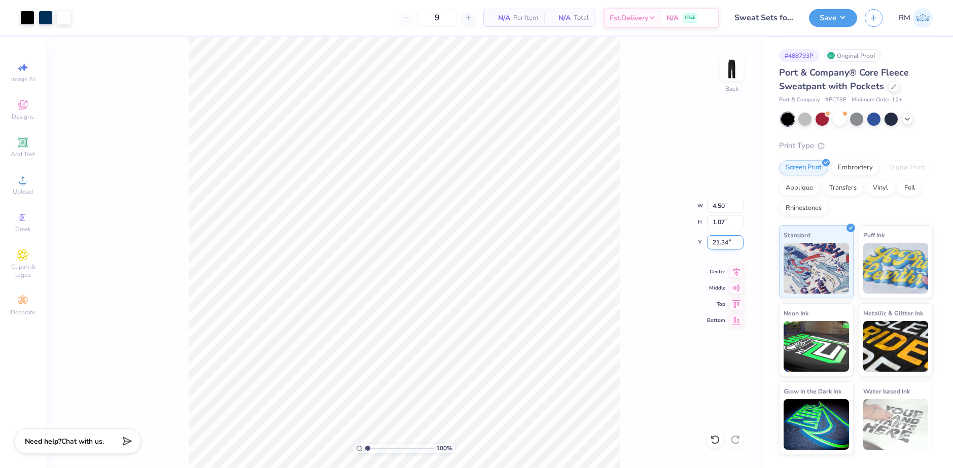
click at [719, 240] on input "21.34" at bounding box center [725, 242] width 37 height 14
type input "3.00"
drag, startPoint x: 369, startPoint y: 447, endPoint x: 389, endPoint y: 444, distance: 20.5
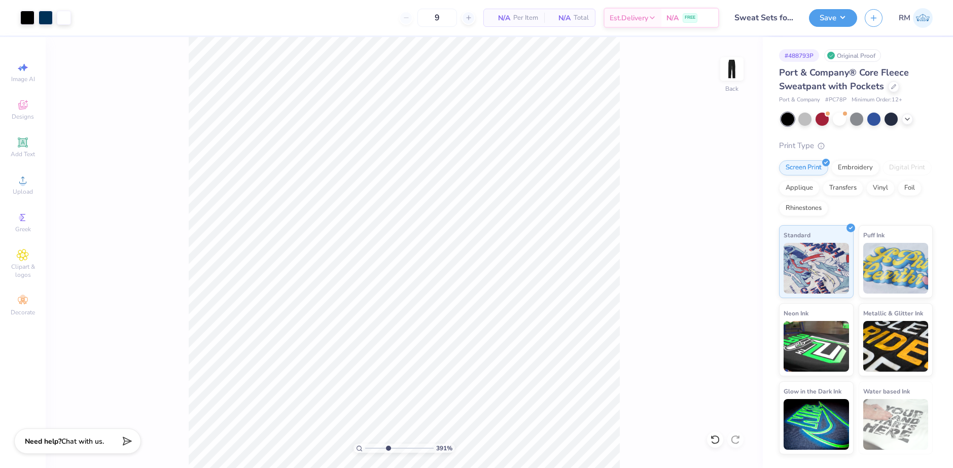
click at [388, 446] on input "range" at bounding box center [399, 448] width 68 height 9
click at [423, 468] on html "Art colors 9 N/A Per Item N/A Total Est. Delivery N/A FREE Design Title Sweat S…" at bounding box center [476, 234] width 953 height 468
type input "4.43"
click at [391, 447] on input "range" at bounding box center [399, 448] width 68 height 9
type input "3.00"
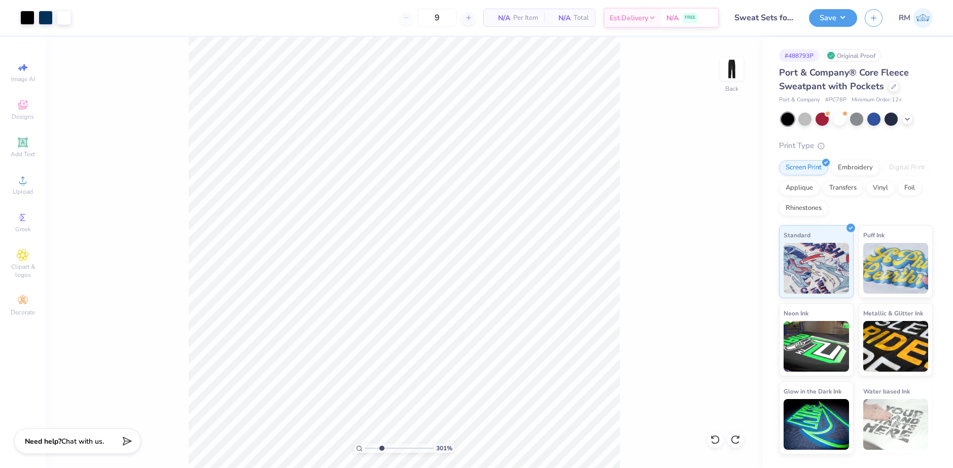
drag, startPoint x: 394, startPoint y: 446, endPoint x: 381, endPoint y: 442, distance: 13.0
click at [381, 444] on input "range" at bounding box center [399, 448] width 68 height 9
drag, startPoint x: 382, startPoint y: 447, endPoint x: 430, endPoint y: 446, distance: 48.2
type input "10"
click at [430, 446] on input "range" at bounding box center [399, 448] width 68 height 9
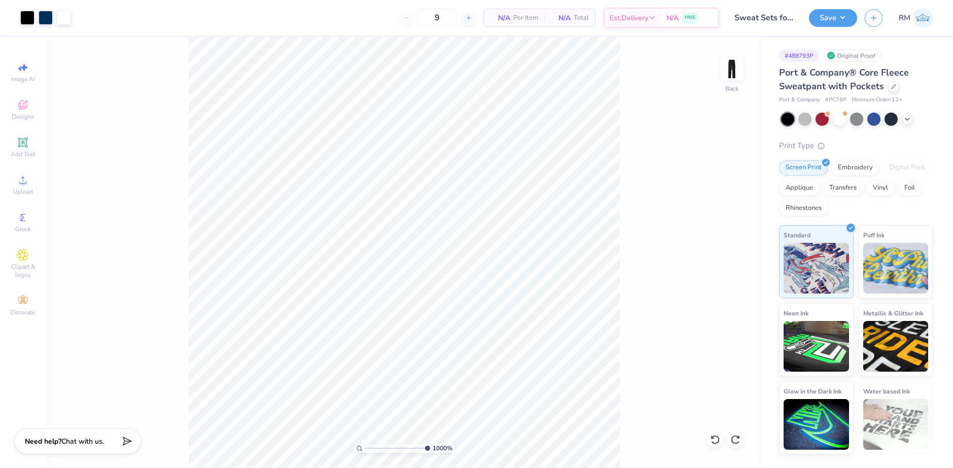
click at [169, 305] on div "1000 % Back" at bounding box center [404, 252] width 717 height 431
click at [23, 174] on icon at bounding box center [23, 180] width 12 height 12
click at [656, 320] on div "1000 % Back" at bounding box center [404, 252] width 717 height 431
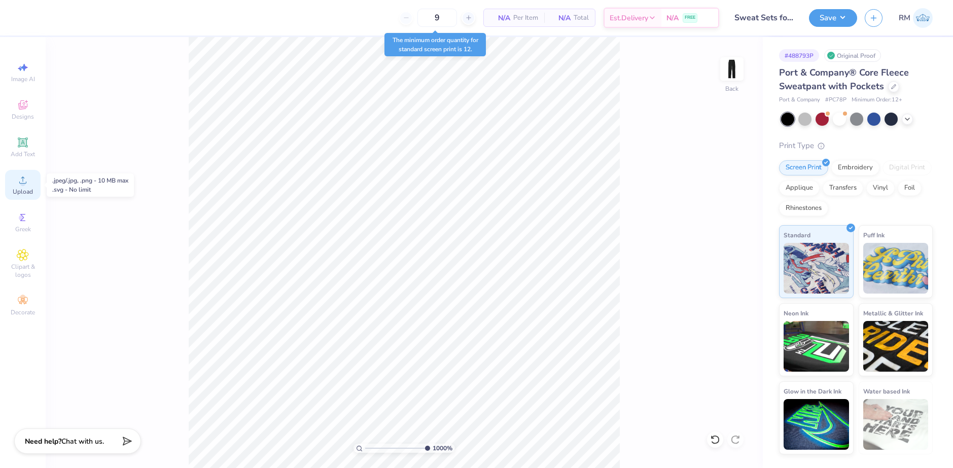
click at [20, 187] on div "Upload" at bounding box center [23, 185] width 36 height 30
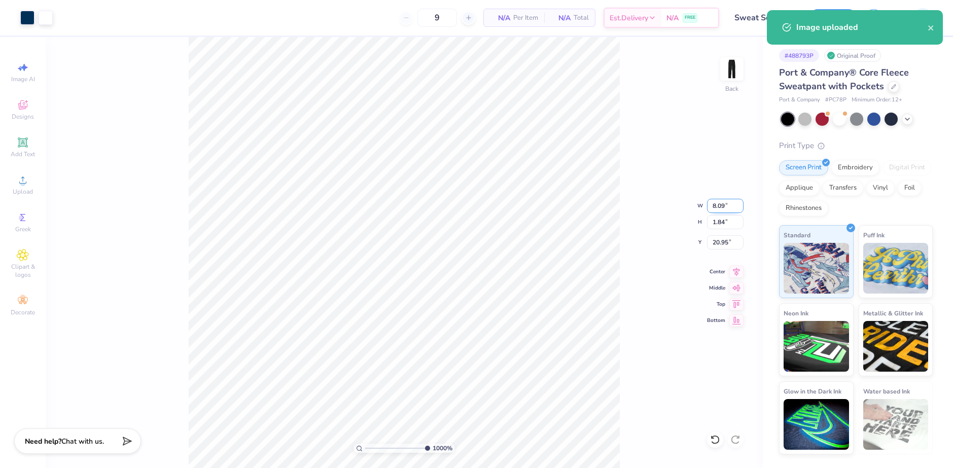
click at [725, 204] on input "8.09" at bounding box center [725, 206] width 37 height 14
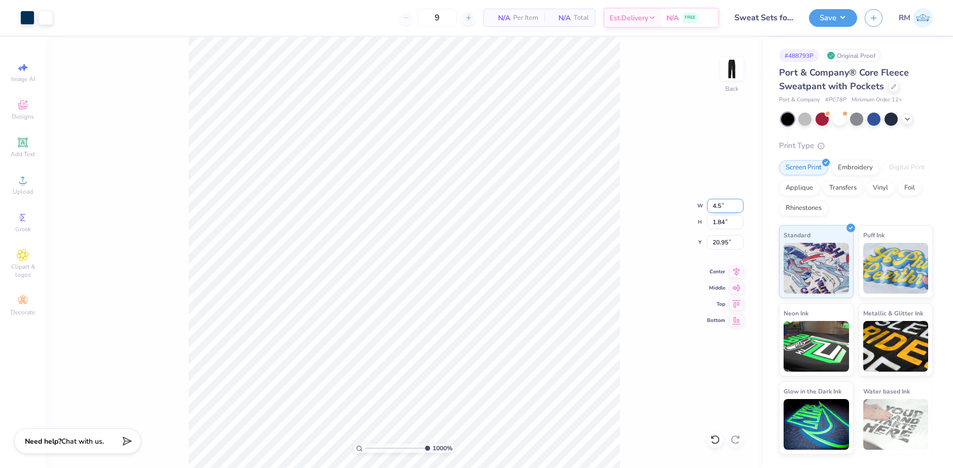
type input "4.50"
type input "1.02"
click at [724, 243] on input "21.36" at bounding box center [725, 242] width 37 height 14
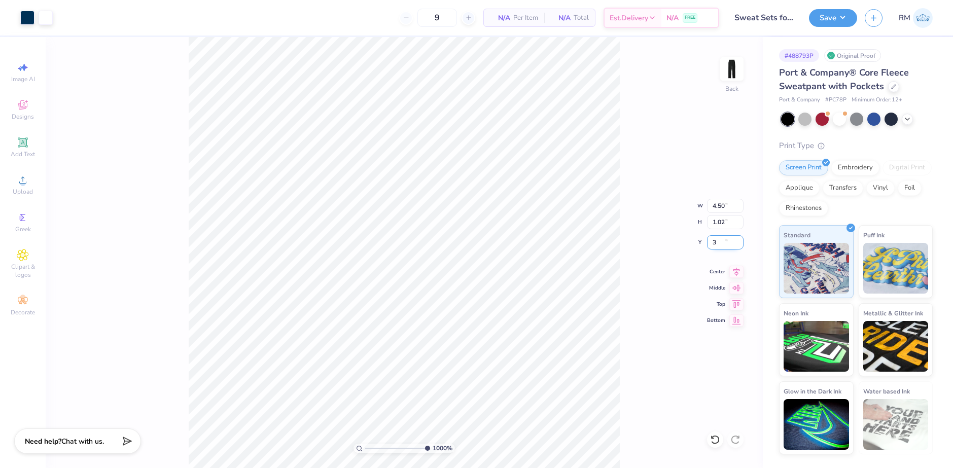
type input "3.00"
drag, startPoint x: 423, startPoint y: 447, endPoint x: 365, endPoint y: 448, distance: 58.3
type input "1"
click at [365, 450] on input "range" at bounding box center [399, 448] width 68 height 9
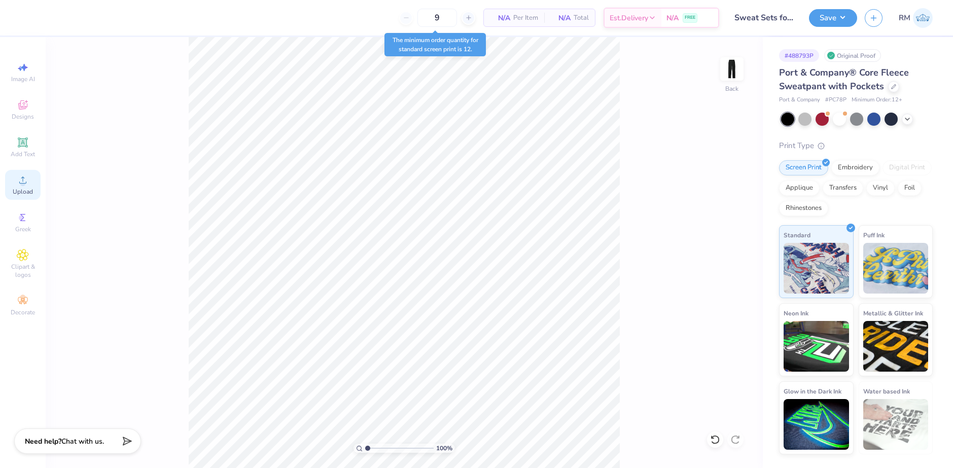
click at [28, 184] on icon at bounding box center [23, 180] width 12 height 12
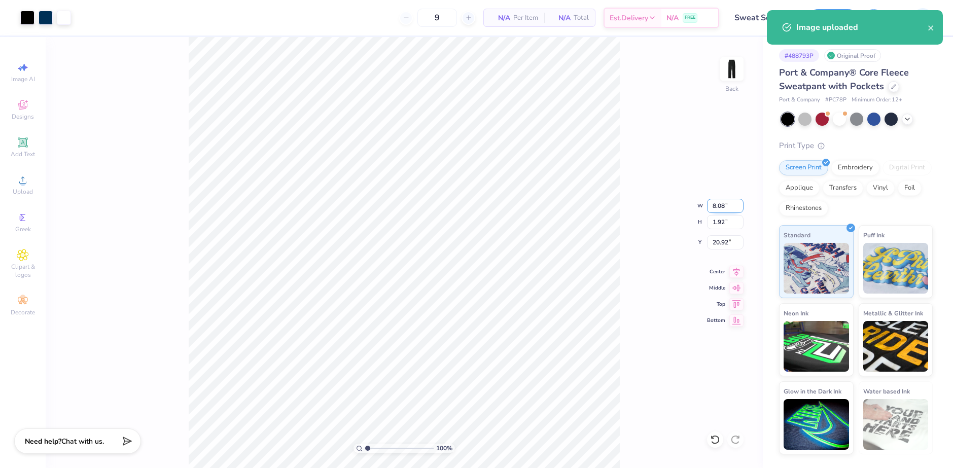
click at [713, 206] on input "8.08" at bounding box center [725, 206] width 37 height 14
type input "4.50"
type input "1.07"
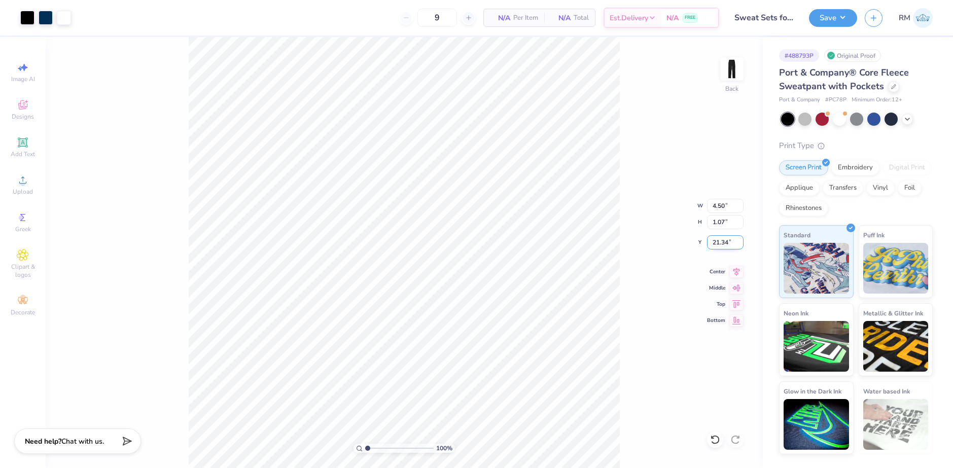
click at [718, 242] on input "21.34" at bounding box center [725, 242] width 37 height 14
type input "3.01"
click at [370, 445] on input "range" at bounding box center [399, 448] width 68 height 9
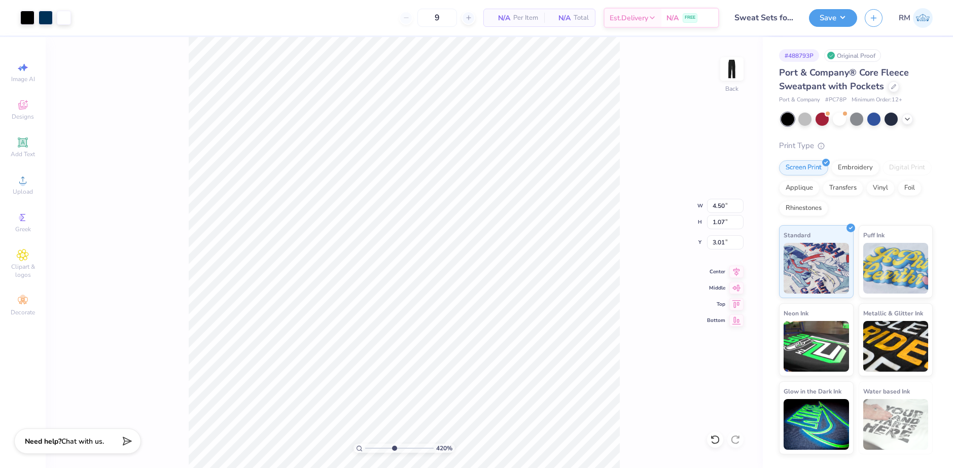
drag, startPoint x: 370, startPoint y: 445, endPoint x: 395, endPoint y: 441, distance: 25.2
type input "5.02"
click at [395, 444] on input "range" at bounding box center [399, 448] width 68 height 9
click at [449, 468] on html "Art colors 9 N/A Per Item N/A Total Est. Delivery N/A FREE Design Title Sweat S…" at bounding box center [476, 234] width 953 height 468
click at [29, 20] on div at bounding box center [27, 17] width 14 height 14
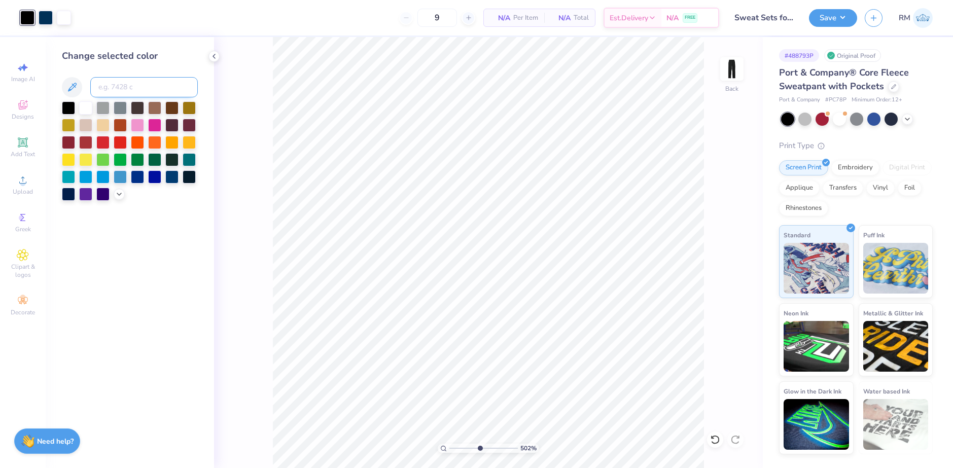
click at [111, 89] on input at bounding box center [144, 87] width 108 height 20
type input "540"
click at [212, 54] on icon at bounding box center [214, 56] width 8 height 8
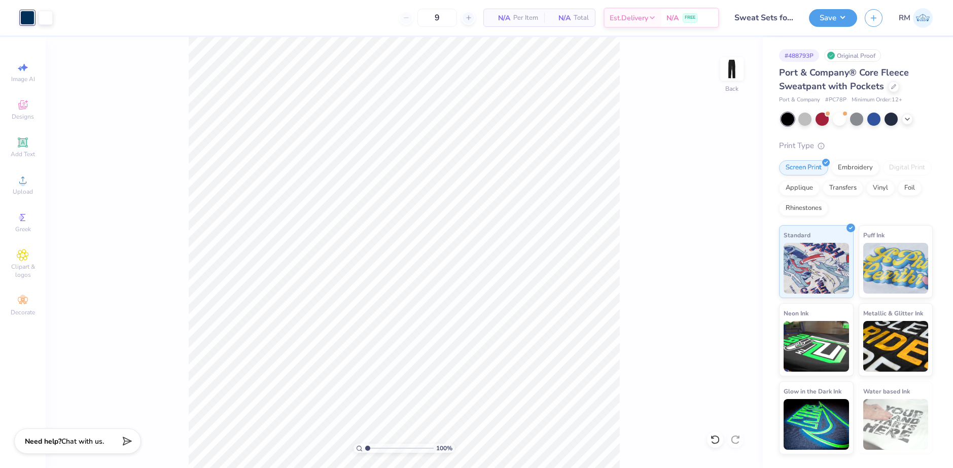
drag, startPoint x: 392, startPoint y: 446, endPoint x: 367, endPoint y: 444, distance: 25.0
click at [367, 444] on input "range" at bounding box center [399, 448] width 68 height 9
drag, startPoint x: 369, startPoint y: 449, endPoint x: 383, endPoint y: 449, distance: 14.2
type input "3.31"
click at [383, 449] on input "range" at bounding box center [399, 448] width 68 height 9
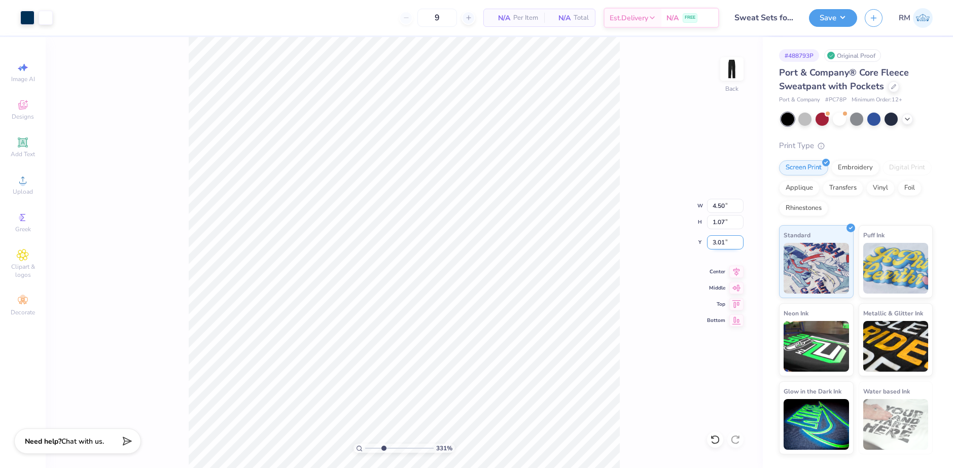
click at [726, 246] on input "3.01" at bounding box center [725, 242] width 37 height 14
type input "3.00"
click at [722, 244] on input "3.00" at bounding box center [725, 242] width 37 height 14
drag, startPoint x: 385, startPoint y: 444, endPoint x: 348, endPoint y: 448, distance: 36.3
click at [365, 448] on input "range" at bounding box center [399, 448] width 68 height 9
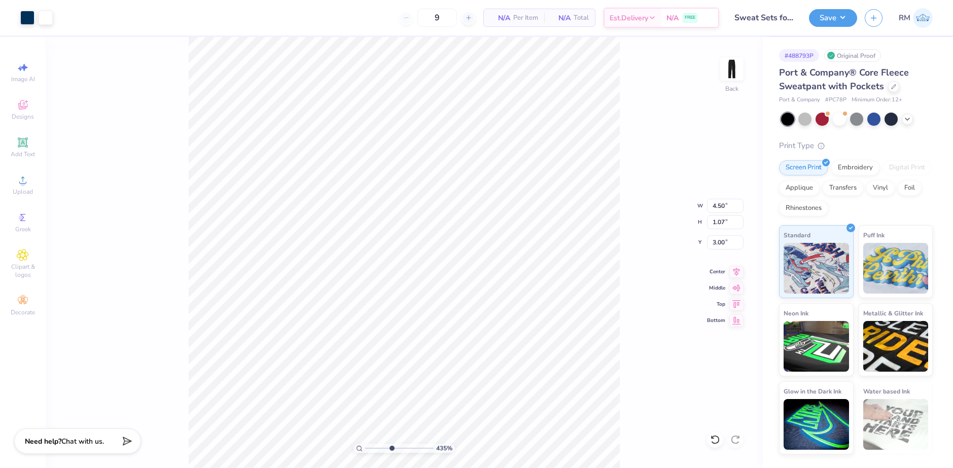
drag, startPoint x: 369, startPoint y: 448, endPoint x: 392, endPoint y: 444, distance: 23.7
type input "4.43"
click at [391, 449] on input "range" at bounding box center [399, 448] width 68 height 9
drag, startPoint x: 816, startPoint y: 65, endPoint x: 810, endPoint y: 65, distance: 6.1
drag, startPoint x: 810, startPoint y: 65, endPoint x: 848, endPoint y: 16, distance: 62.3
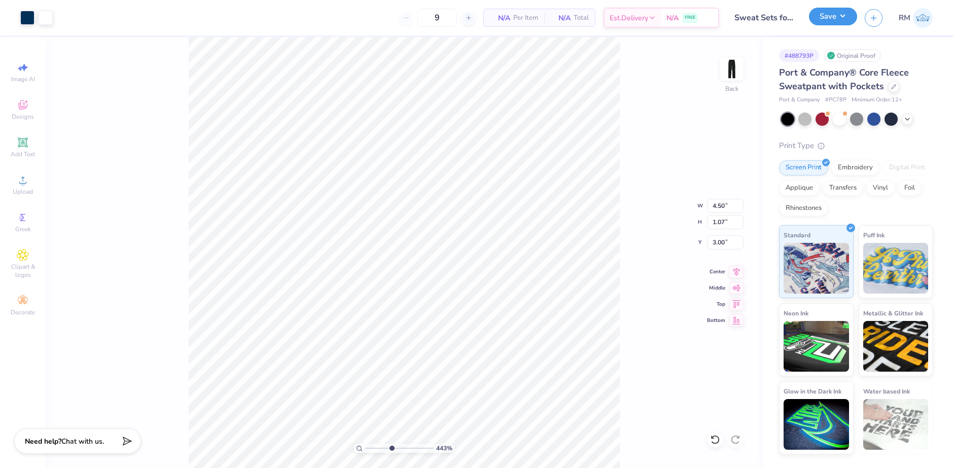
click at [848, 16] on button "Save" at bounding box center [833, 17] width 48 height 18
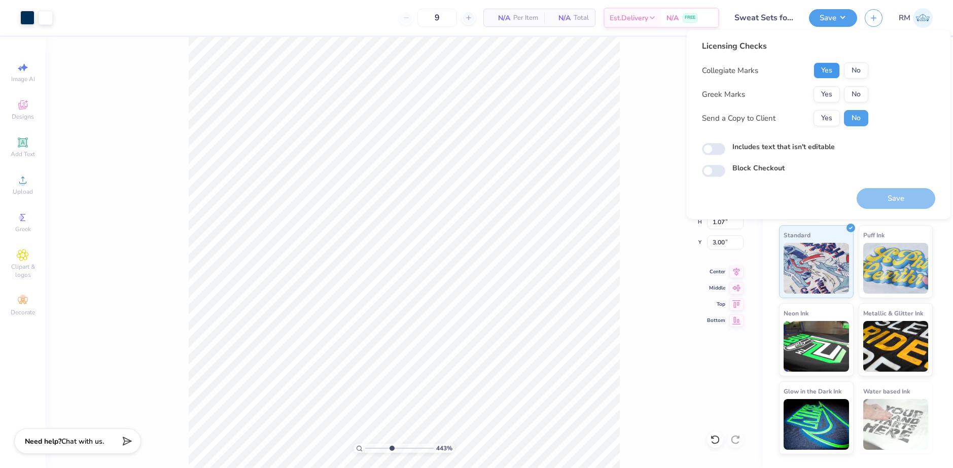
click at [824, 71] on button "Yes" at bounding box center [827, 70] width 26 height 16
click at [825, 89] on button "Yes" at bounding box center [827, 94] width 26 height 16
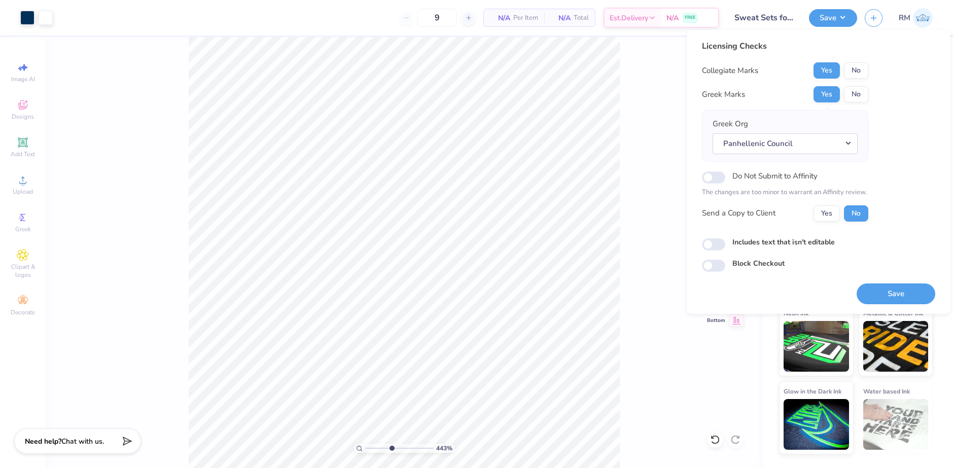
click at [815, 172] on label "Do Not Submit to Affinity" at bounding box center [774, 175] width 85 height 13
click at [725, 172] on input "Do Not Submit to Affinity" at bounding box center [713, 177] width 23 height 12
checkbox input "true"
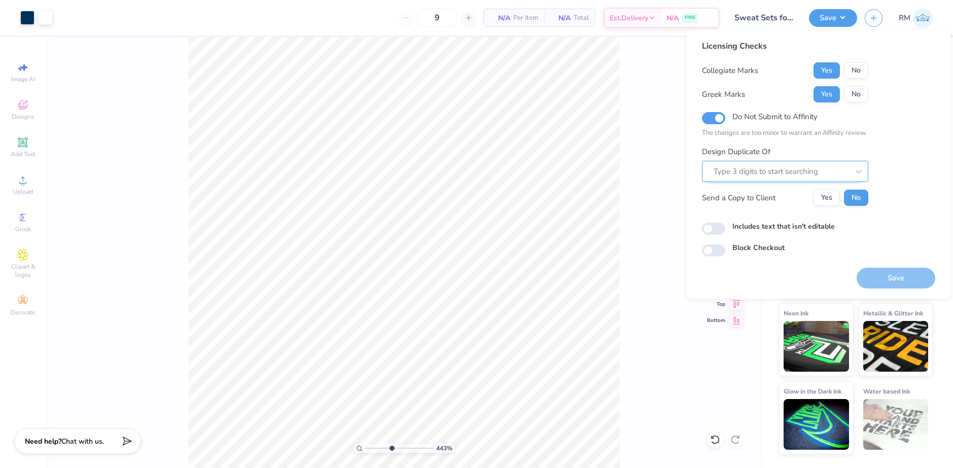
click at [784, 171] on div at bounding box center [781, 172] width 135 height 14
paste input "488793C"
click at [763, 197] on div "488793C" at bounding box center [785, 198] width 158 height 17
type input "488793C"
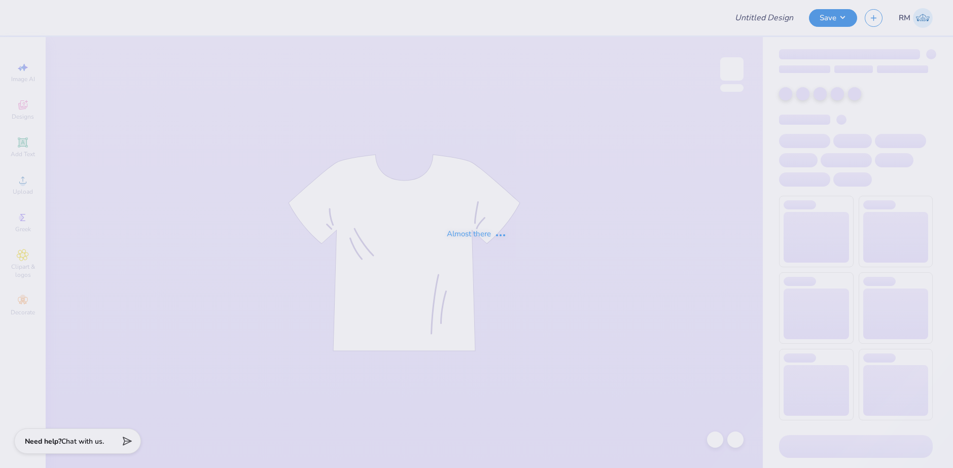
type input "Sweat Sets for Panhellenic"
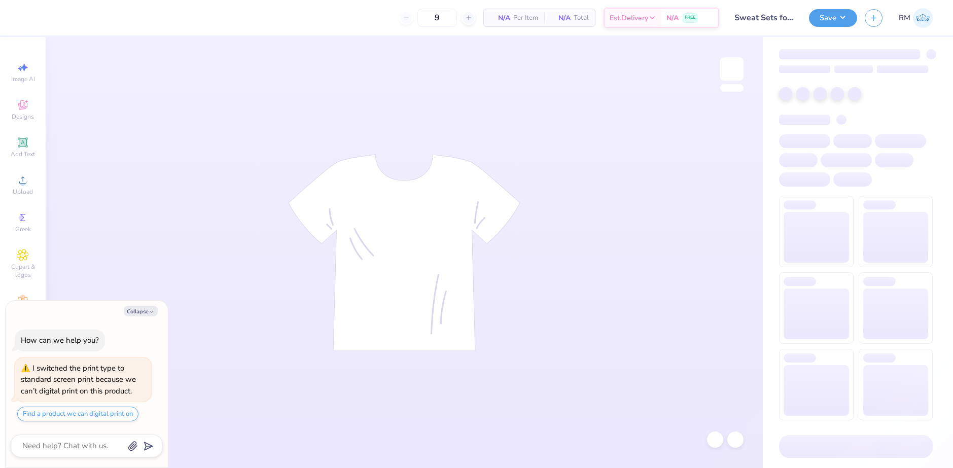
type input "9"
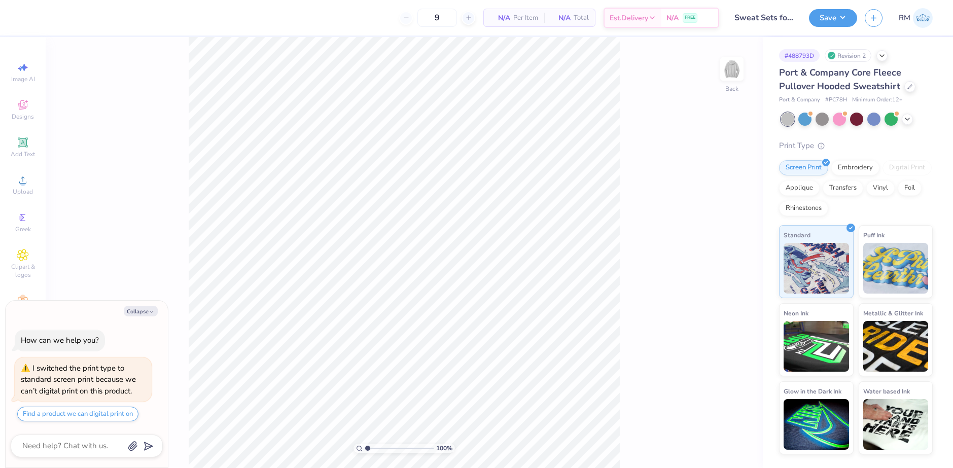
type textarea "x"
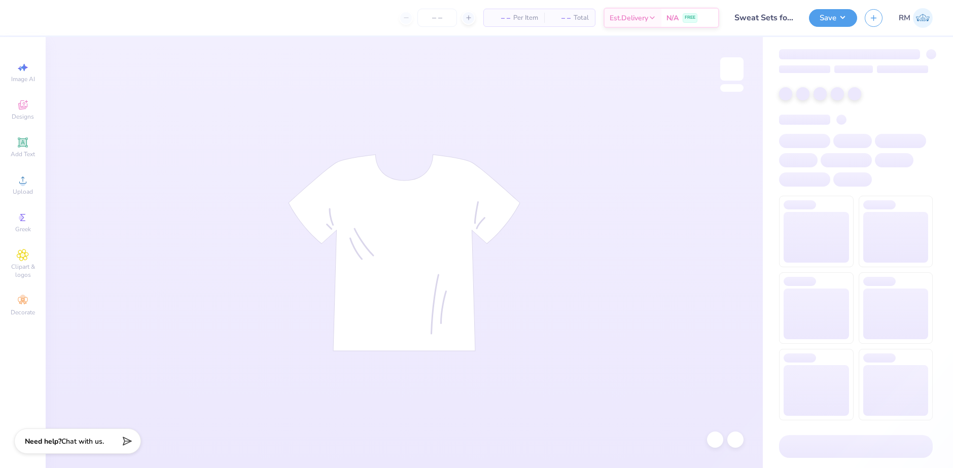
type input "9"
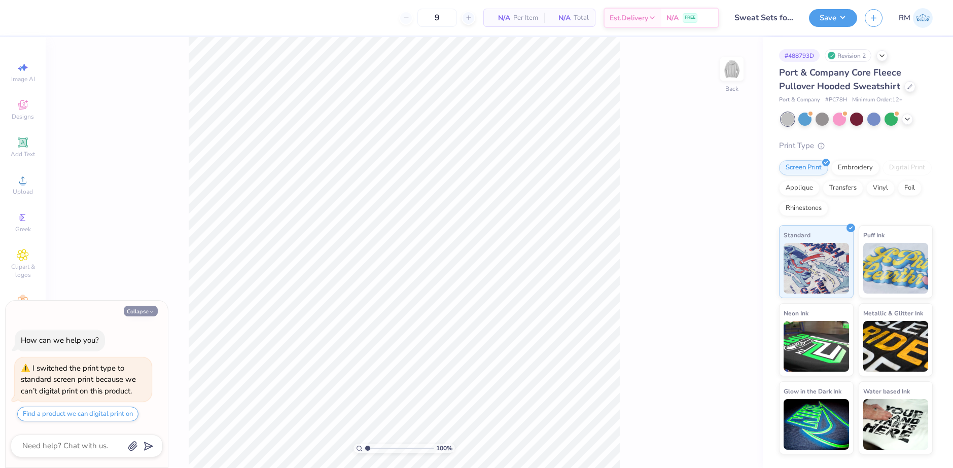
click at [137, 313] on button "Collapse" at bounding box center [141, 311] width 34 height 11
type textarea "x"
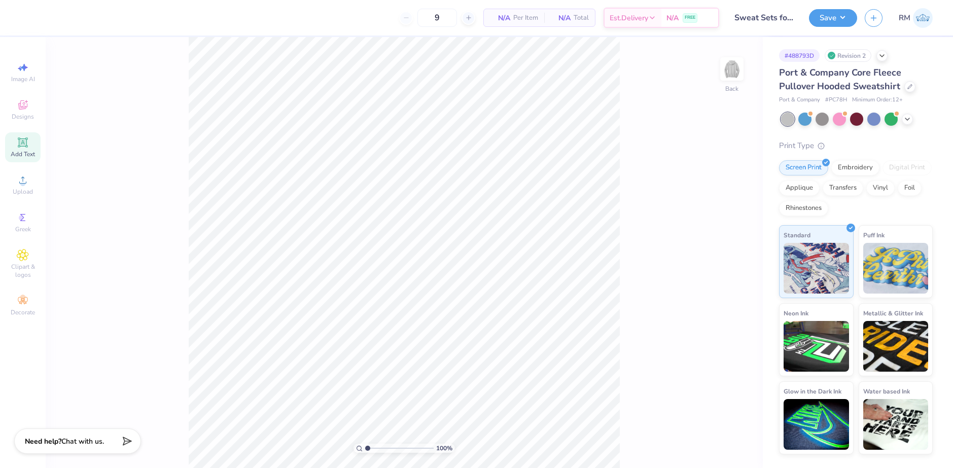
click at [27, 135] on div "Add Text" at bounding box center [23, 147] width 36 height 30
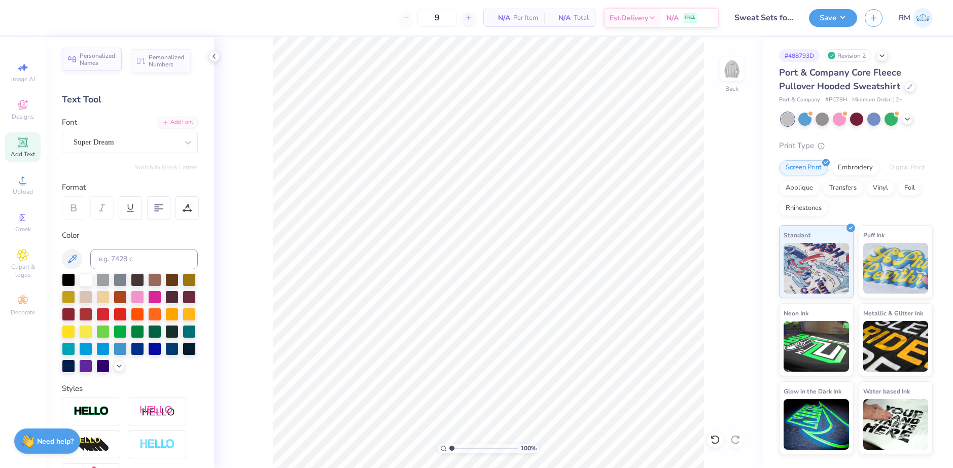
click at [99, 56] on span "Personalized Names" at bounding box center [98, 59] width 36 height 14
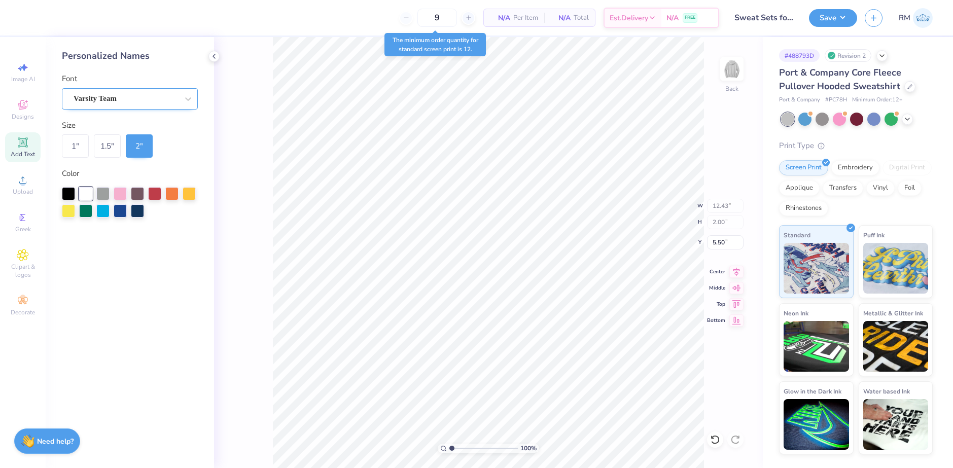
click at [115, 100] on div "Varsity Team" at bounding box center [126, 99] width 107 height 16
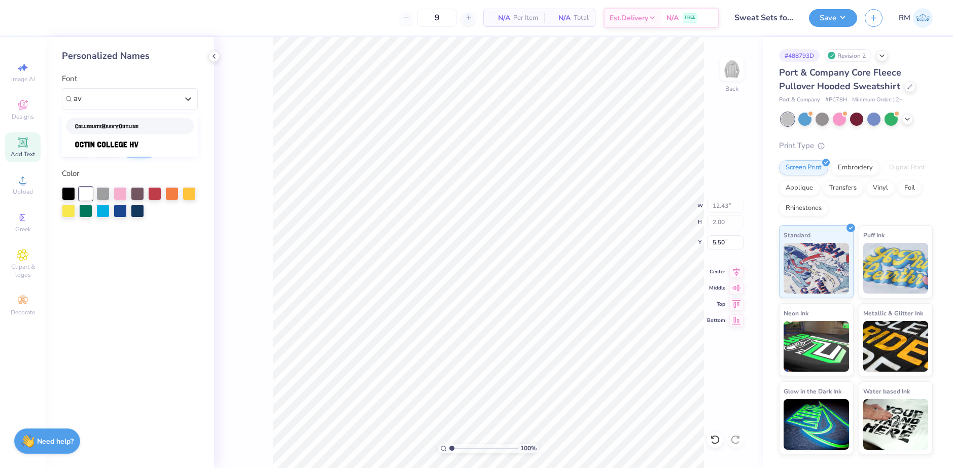
type input "a"
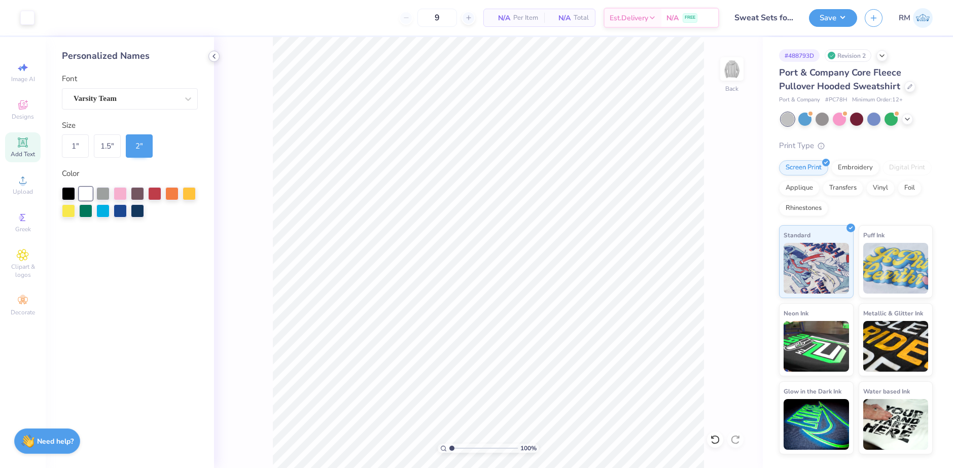
click at [210, 57] on div at bounding box center [213, 56] width 11 height 11
click at [28, 140] on icon at bounding box center [23, 142] width 12 height 12
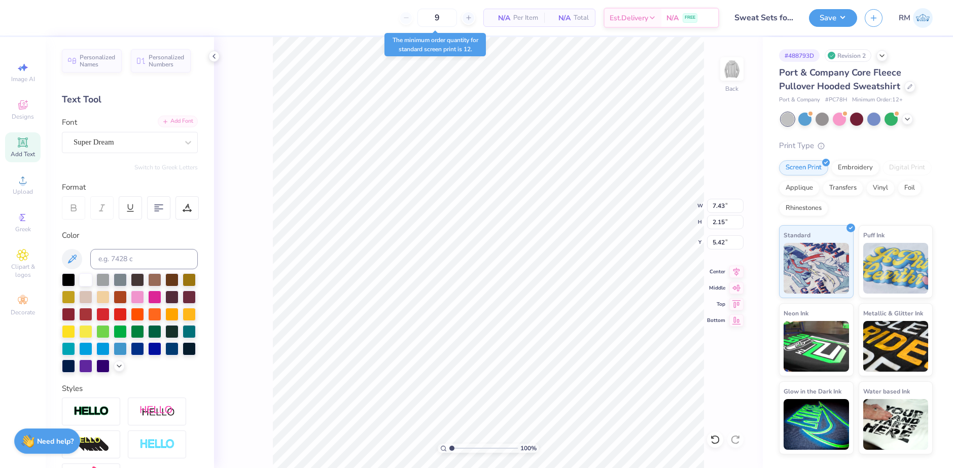
click at [164, 125] on div "Add Font" at bounding box center [178, 122] width 40 height 12
click at [162, 122] on icon at bounding box center [165, 122] width 6 height 6
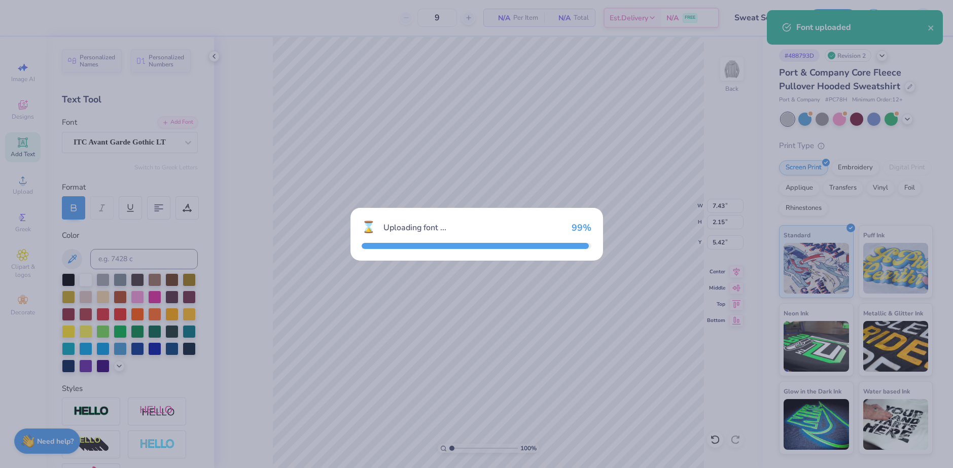
type input "6.96"
type input "2.27"
type input "5.36"
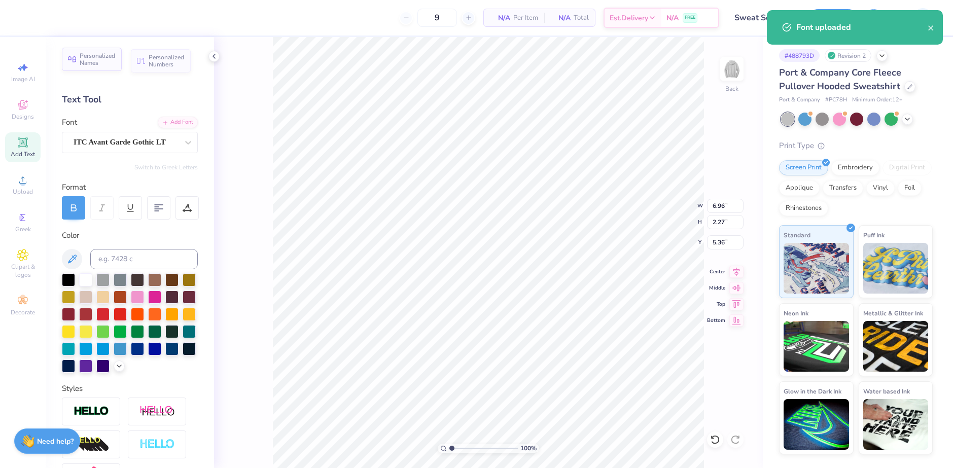
click at [96, 54] on span "Personalized Names" at bounding box center [98, 59] width 36 height 14
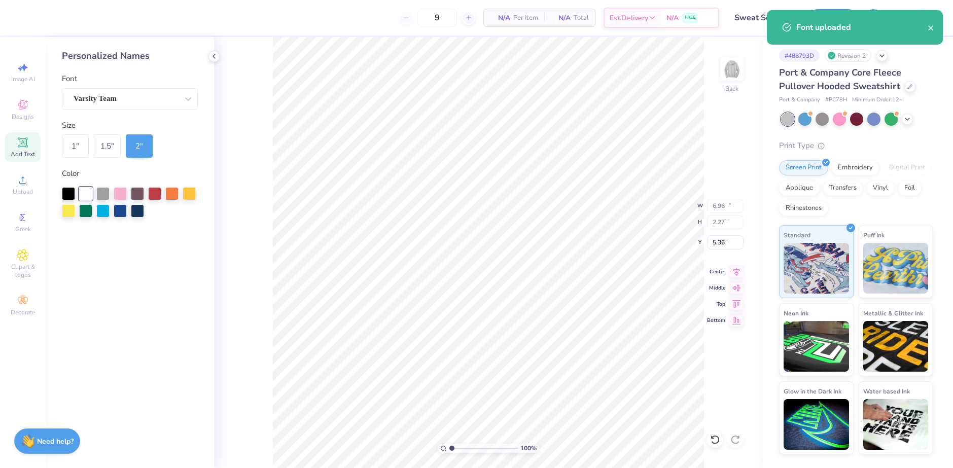
type input "12.43"
type input "2.00"
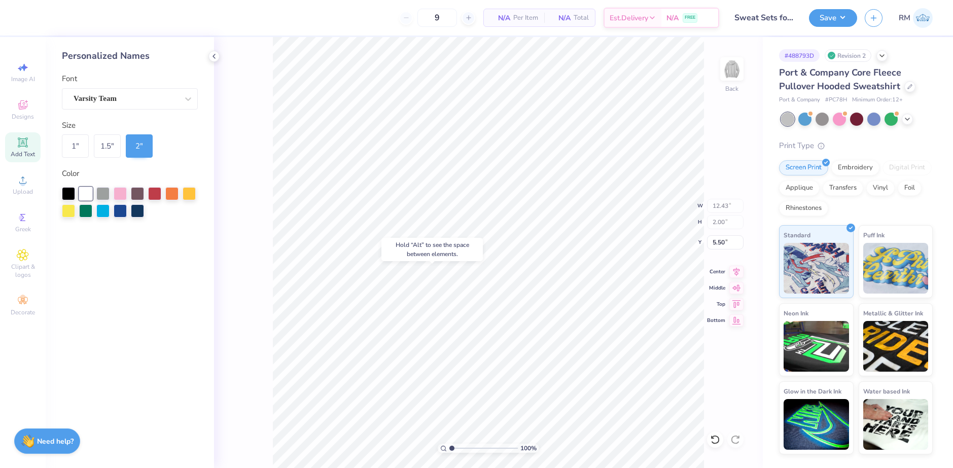
type input "9.97"
type input "6.96"
type input "2.27"
type input "5.36"
click at [133, 96] on div "Varsity Team" at bounding box center [126, 99] width 107 height 16
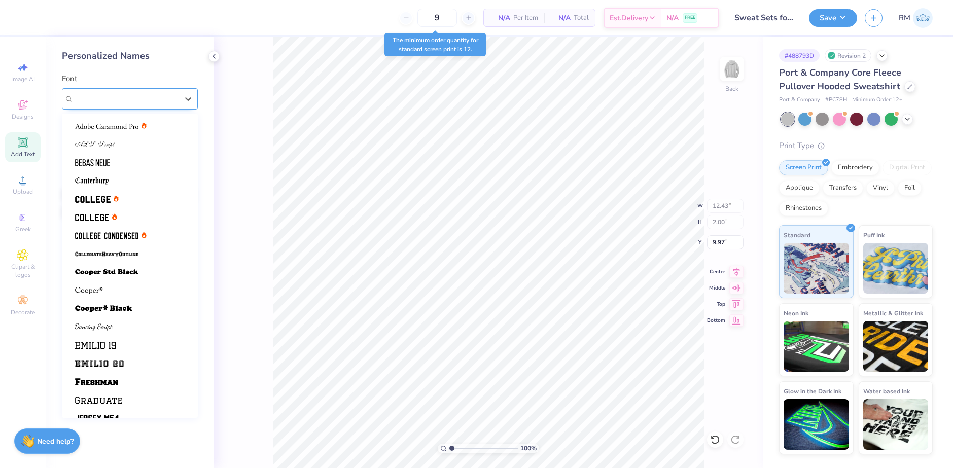
click at [133, 96] on div "Varsity Team" at bounding box center [126, 99] width 104 height 12
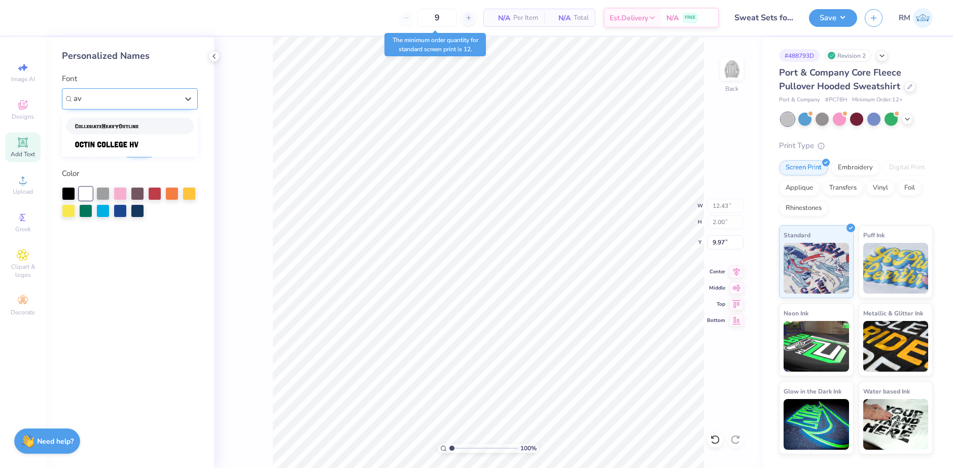
type input "a"
type input "i"
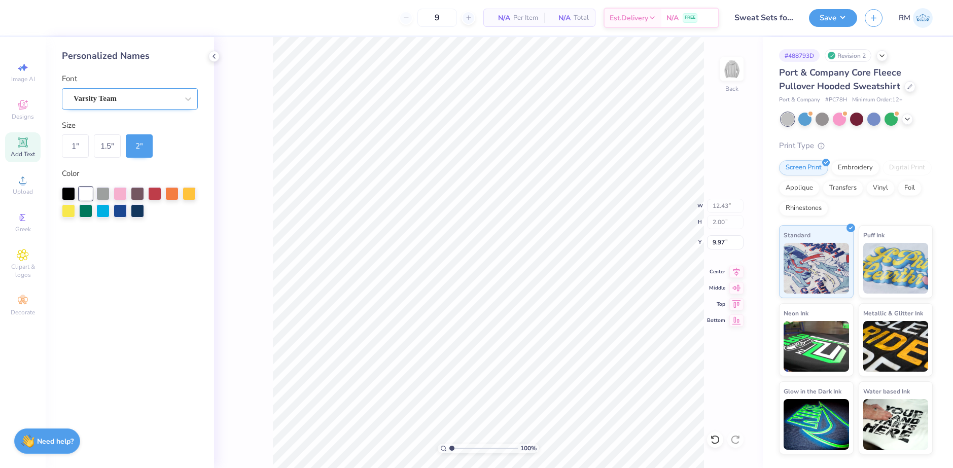
click at [125, 103] on div "Varsity Team" at bounding box center [126, 99] width 107 height 16
click at [216, 58] on icon at bounding box center [214, 56] width 8 height 8
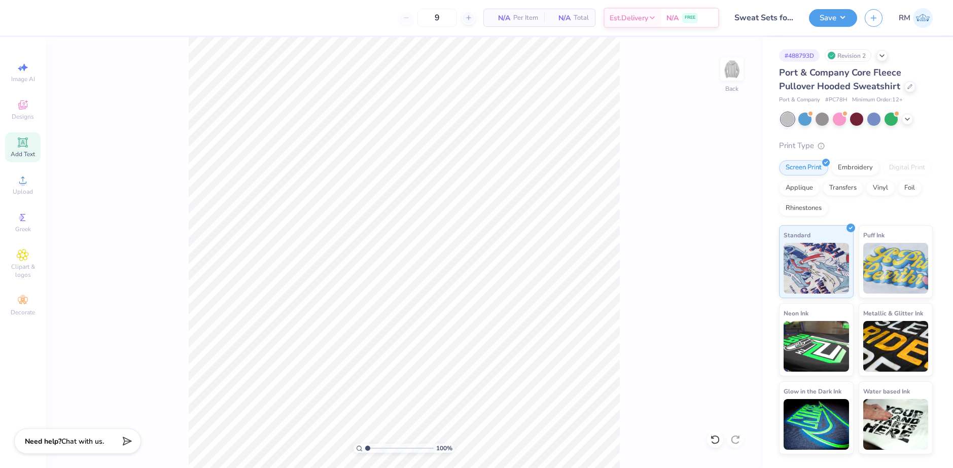
paste input "ort & Co™ Core Fleece Pullover Hooded Sweatshirt"
type input "Port & Co™ Core Fleece Pullover Hooded Sweatshirt"
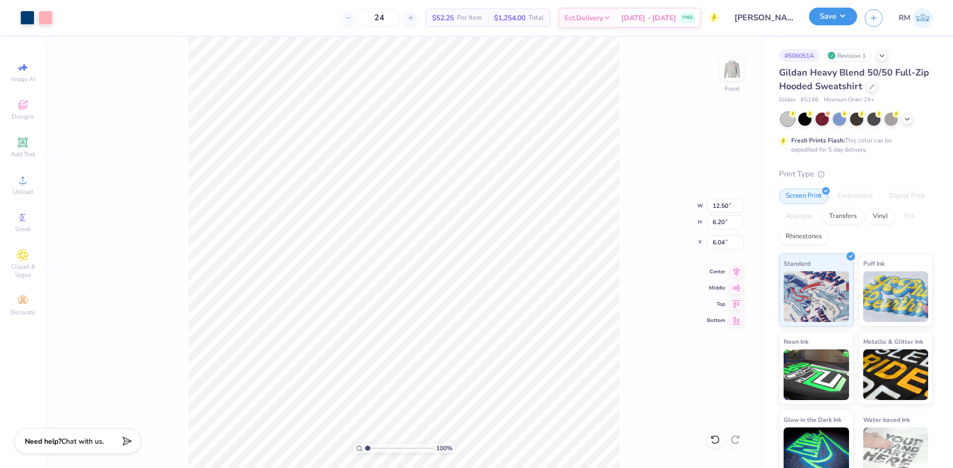
click at [844, 13] on button "Save" at bounding box center [833, 17] width 48 height 18
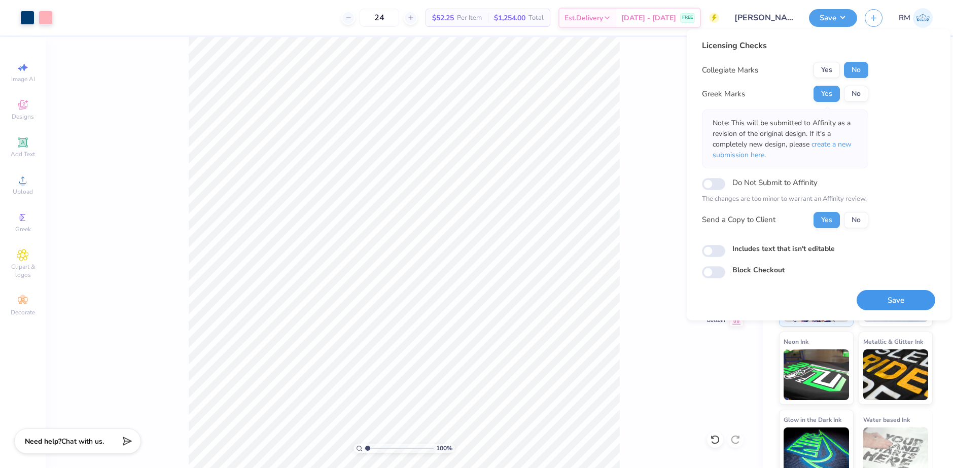
click at [881, 296] on button "Save" at bounding box center [896, 300] width 79 height 21
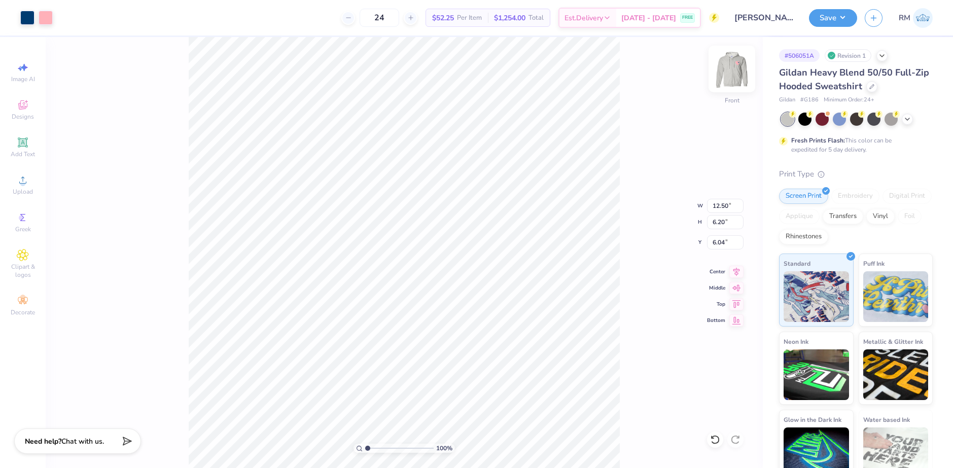
click at [737, 75] on img at bounding box center [732, 69] width 41 height 41
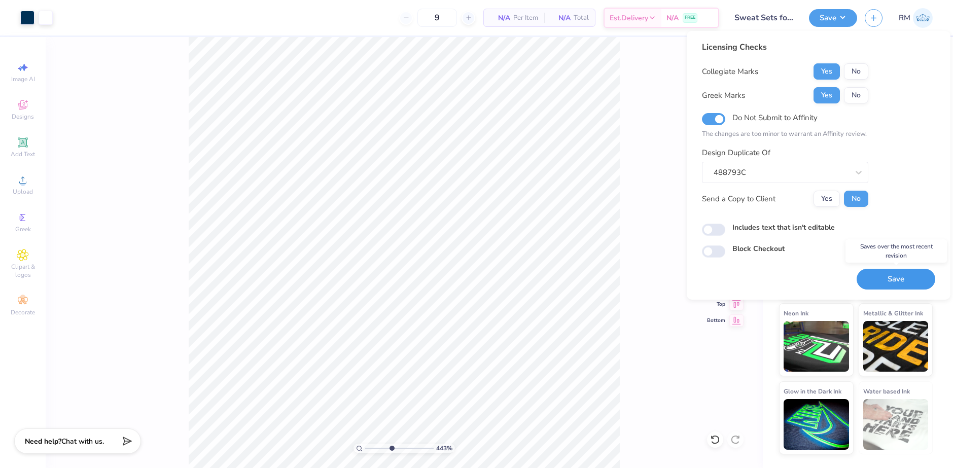
click at [886, 280] on button "Save" at bounding box center [896, 279] width 79 height 21
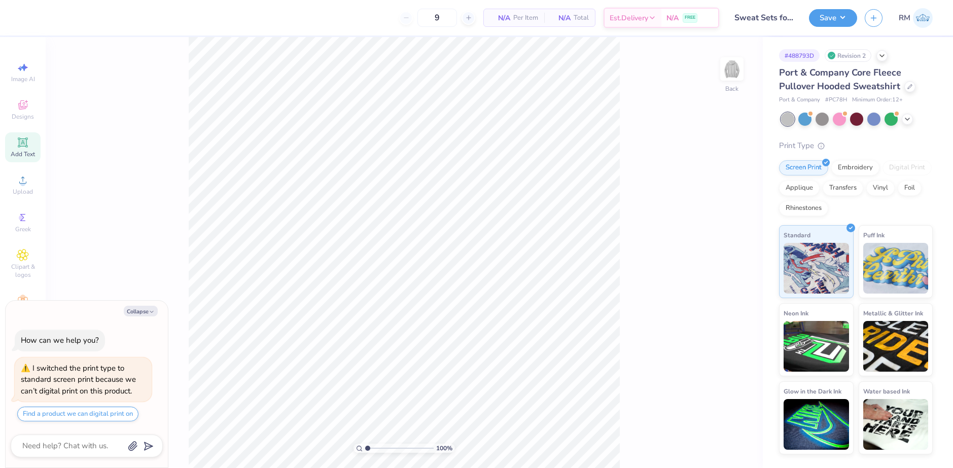
click at [27, 135] on div "Add Text" at bounding box center [23, 147] width 36 height 30
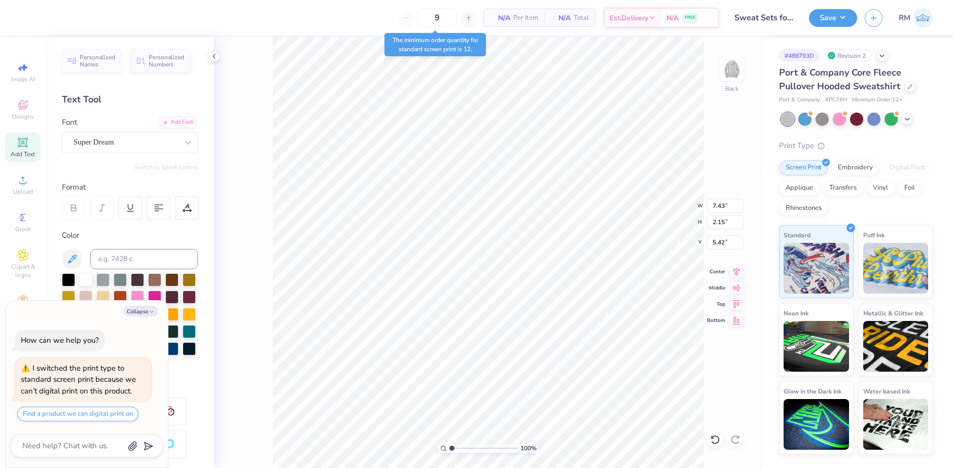
scroll to position [9, 2]
click at [95, 65] on span "Personalized Names" at bounding box center [98, 59] width 36 height 14
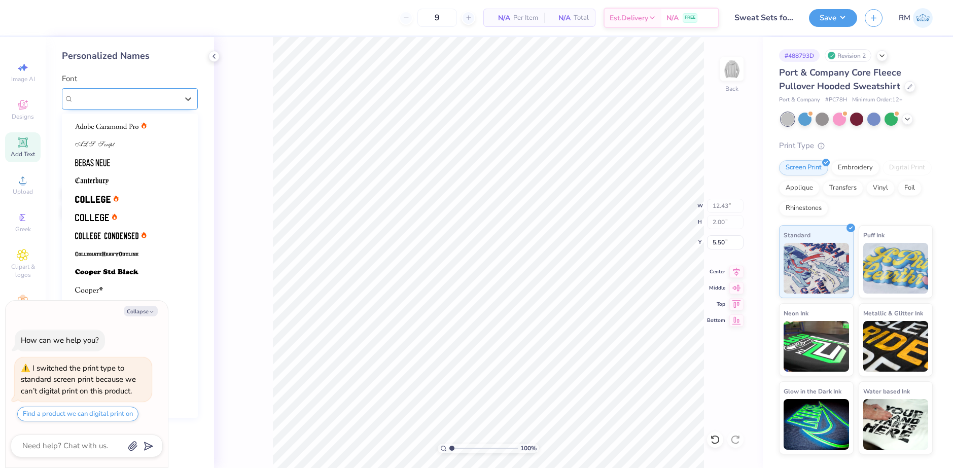
click at [116, 104] on div at bounding box center [126, 99] width 104 height 14
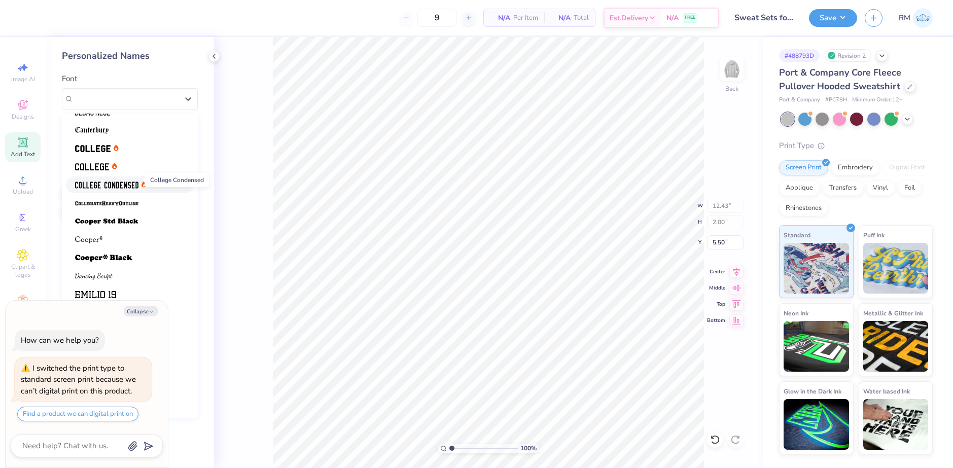
scroll to position [86, 0]
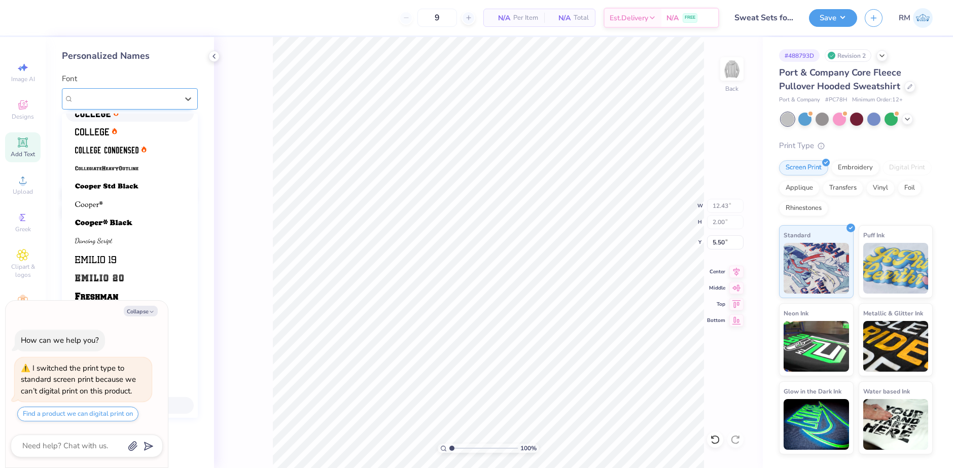
click at [163, 97] on div "Varsity Team" at bounding box center [126, 99] width 104 height 12
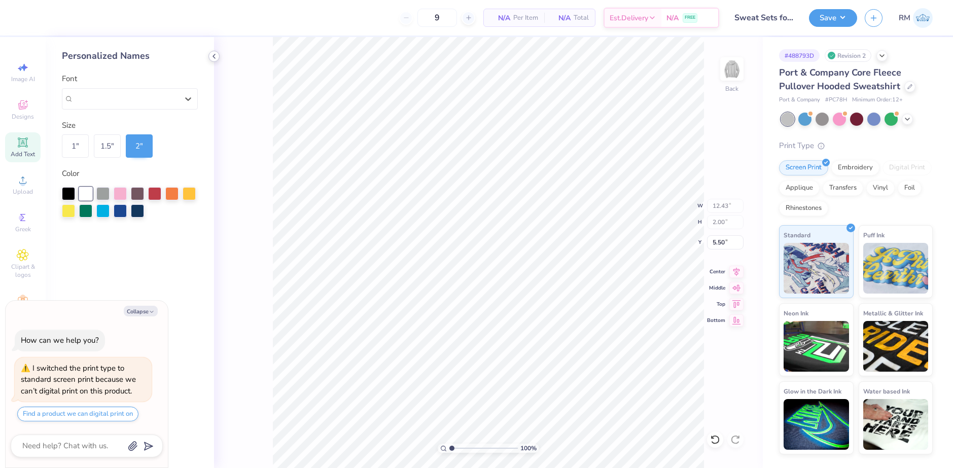
click at [213, 56] on polyline at bounding box center [214, 56] width 2 height 4
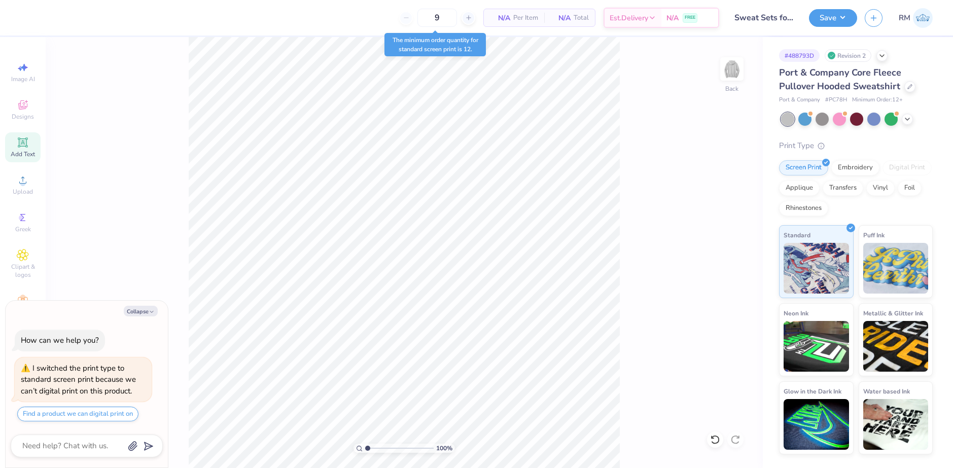
click at [24, 145] on icon at bounding box center [23, 142] width 8 height 8
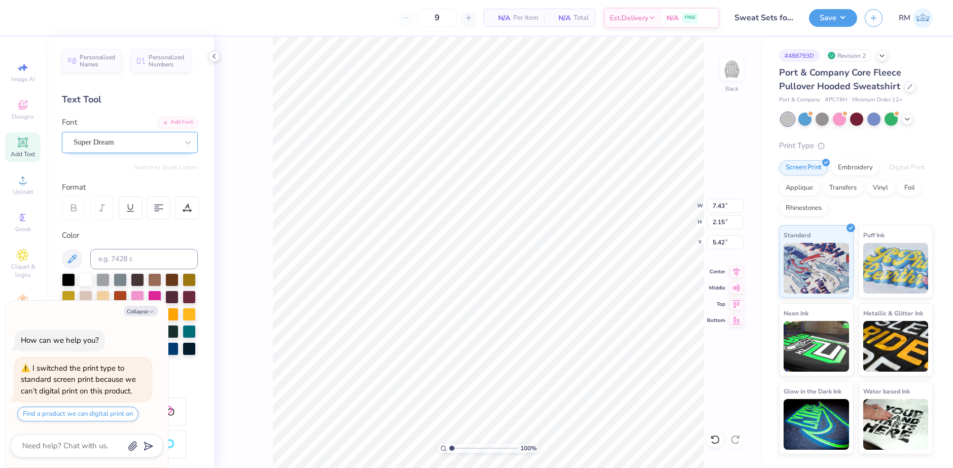
type textarea "x"
click at [110, 142] on div "Super Dream" at bounding box center [126, 142] width 107 height 16
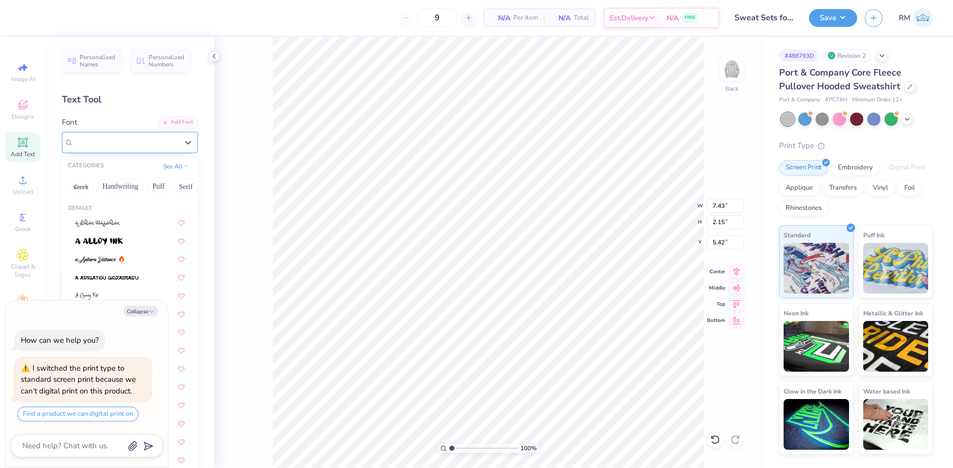
type input "a"
type textarea "x"
type input "itc"
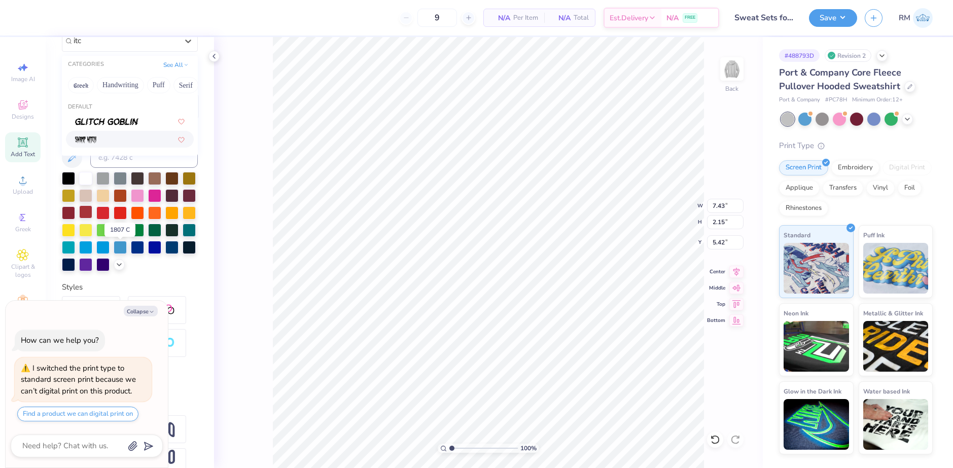
scroll to position [0, 0]
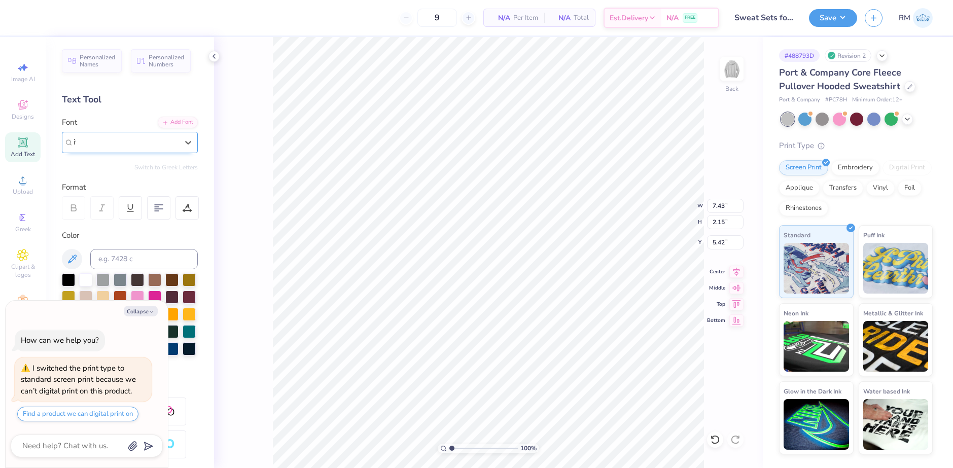
type textarea "x"
click at [108, 143] on div "Super Dream" at bounding box center [126, 142] width 107 height 16
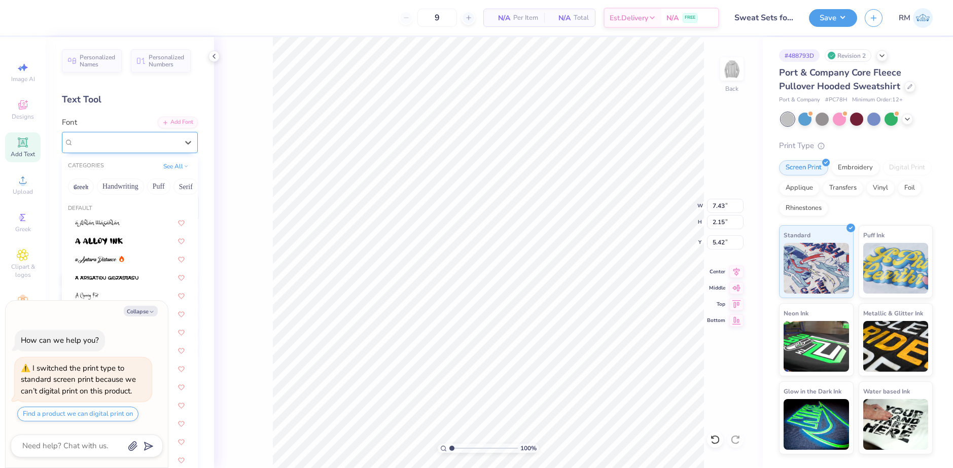
click at [108, 143] on span "Super Dream" at bounding box center [94, 142] width 41 height 12
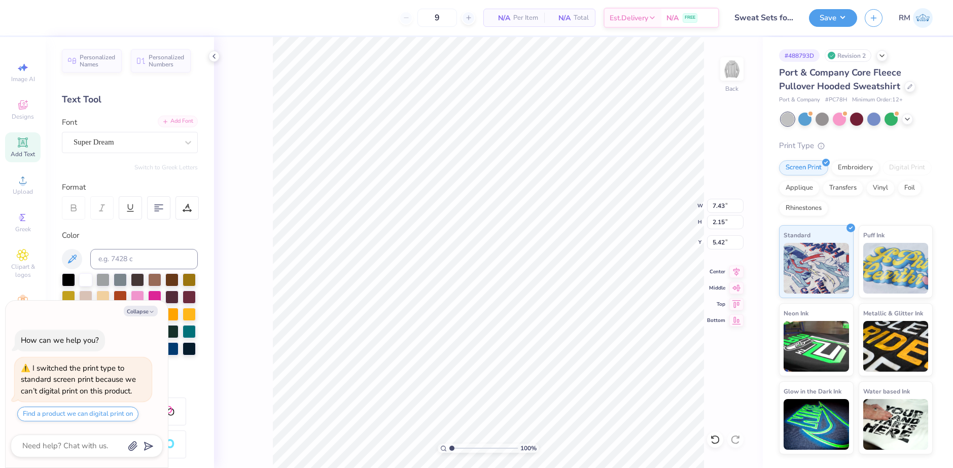
click at [166, 120] on div "Add Font" at bounding box center [178, 122] width 40 height 12
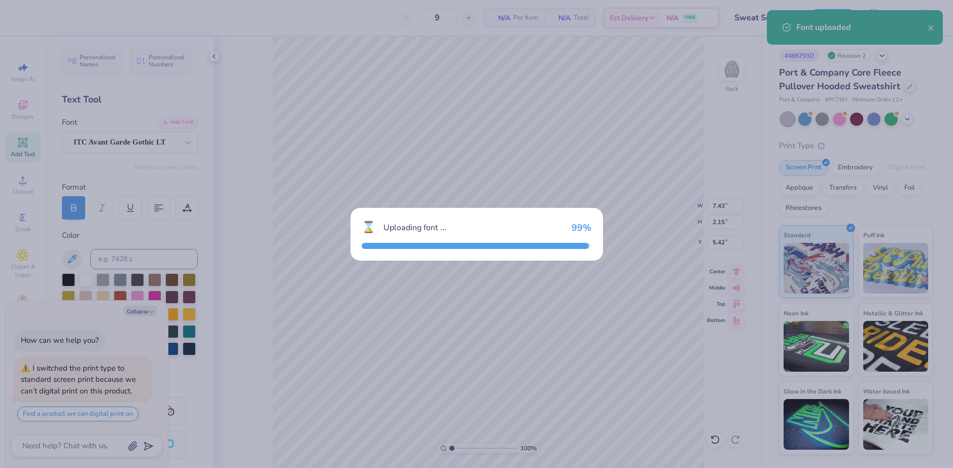
type textarea "x"
type input "6.96"
type input "2.27"
type input "5.36"
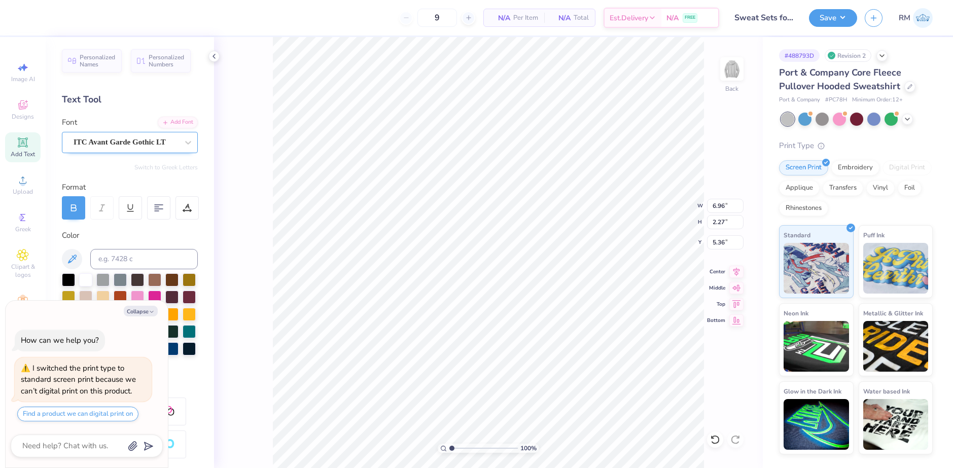
click at [106, 143] on div "ITC Avant Garde Gothic LT" at bounding box center [126, 142] width 107 height 16
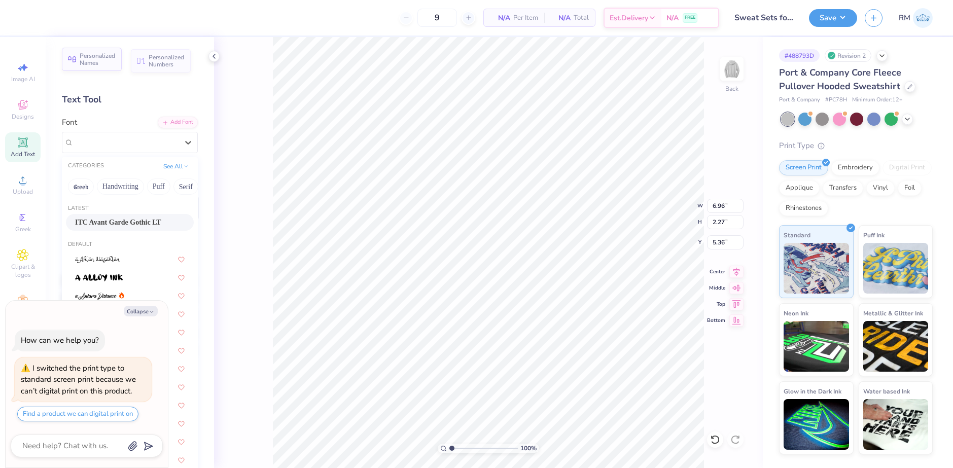
click at [97, 55] on span "Personalized Names" at bounding box center [98, 59] width 36 height 14
type textarea "x"
type input "12.43"
type input "2.00"
type input "5.50"
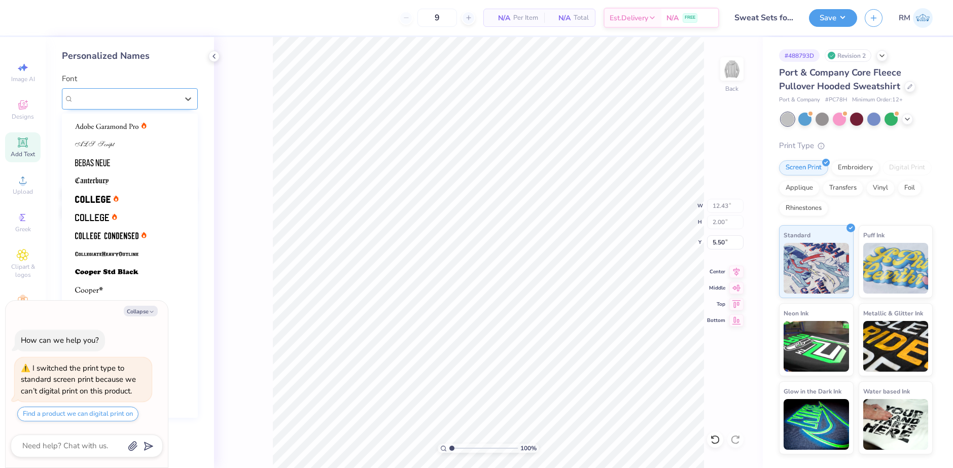
click at [98, 88] on div "Varsity Team" at bounding box center [130, 98] width 136 height 21
click at [117, 98] on span "Varsity Team" at bounding box center [95, 99] width 43 height 12
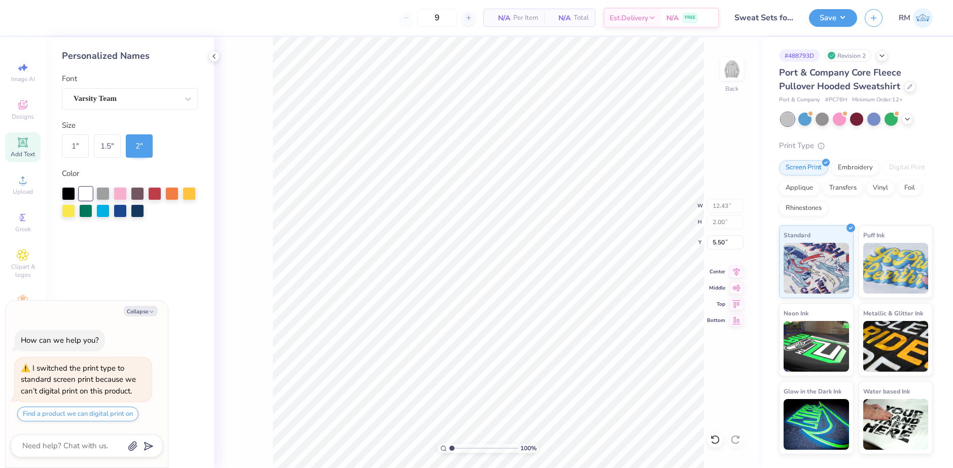
click at [133, 70] on div "Personalized Names Font Varsity Team Size 1 " 1.5 " 2 " Color" at bounding box center [130, 252] width 168 height 431
type textarea "x"
type input "9.87"
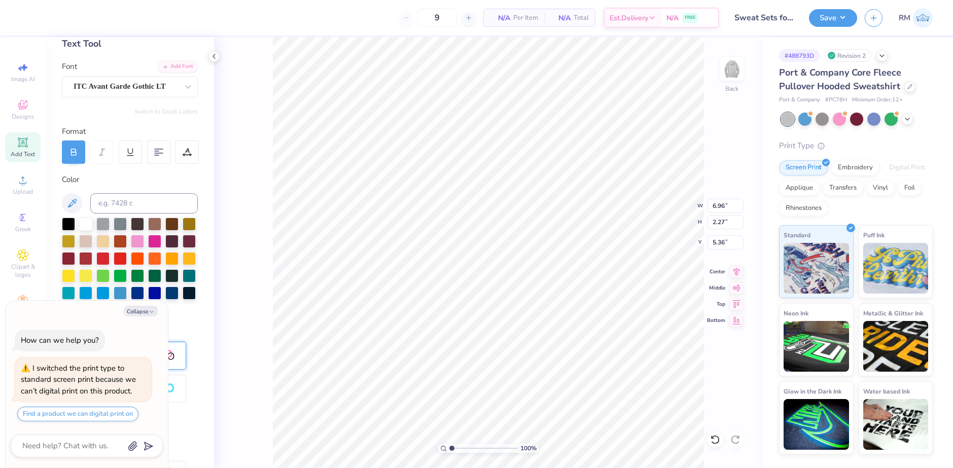
scroll to position [139, 0]
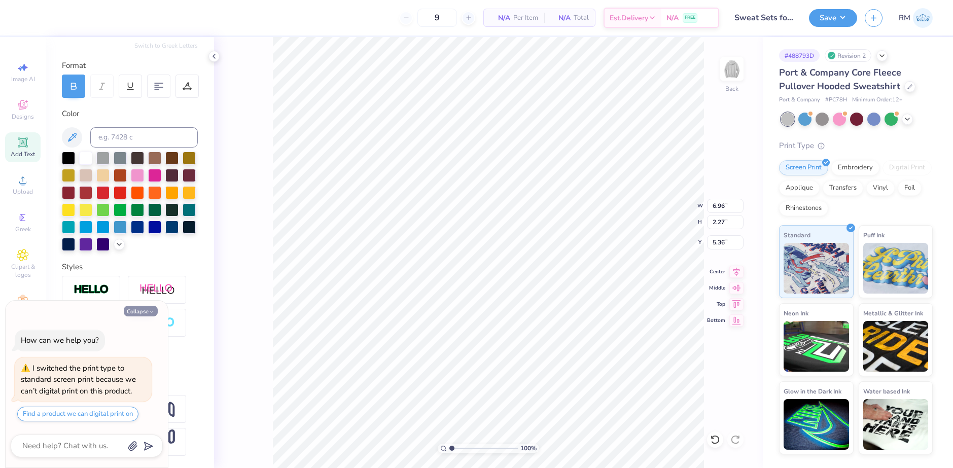
click at [127, 309] on button "Collapse" at bounding box center [141, 311] width 34 height 11
type textarea "x"
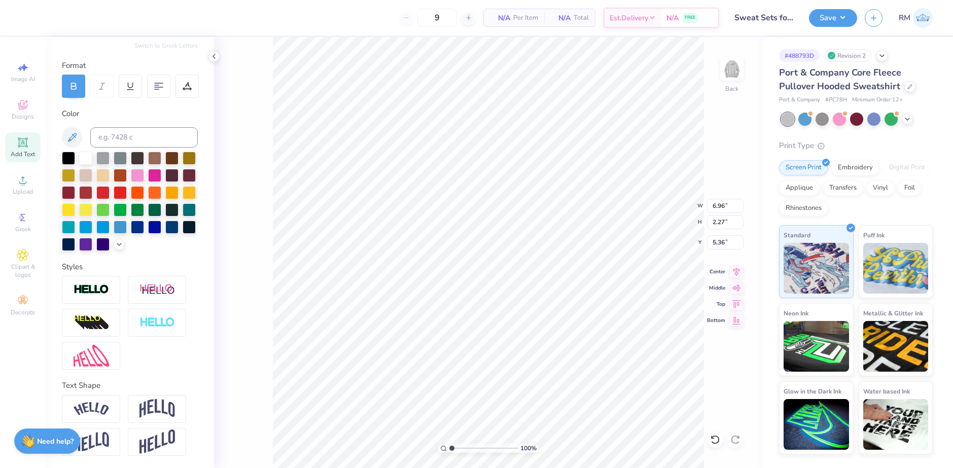
scroll to position [9, 2]
type textarea "EXAMPLE"
